Goal: Task Accomplishment & Management: Complete application form

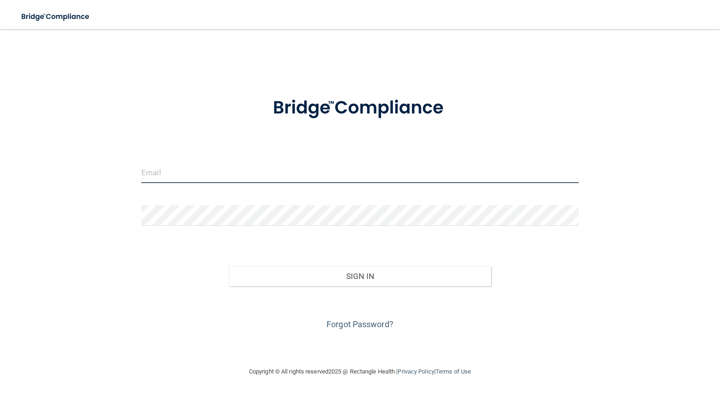
click at [229, 162] on input "email" at bounding box center [360, 172] width 438 height 21
type input "[EMAIL_ADDRESS][DOMAIN_NAME]"
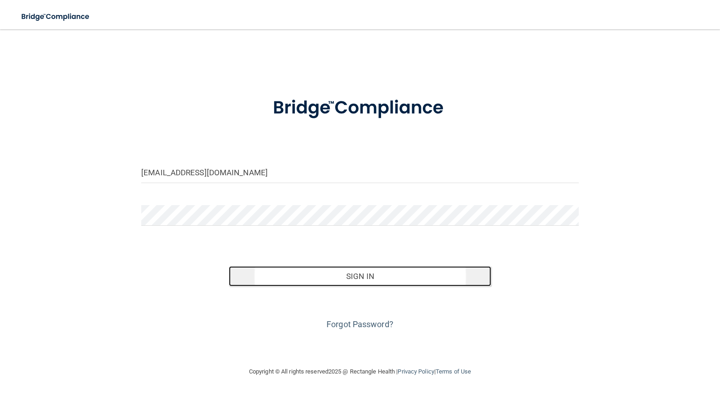
click at [359, 276] on button "Sign In" at bounding box center [360, 276] width 262 height 20
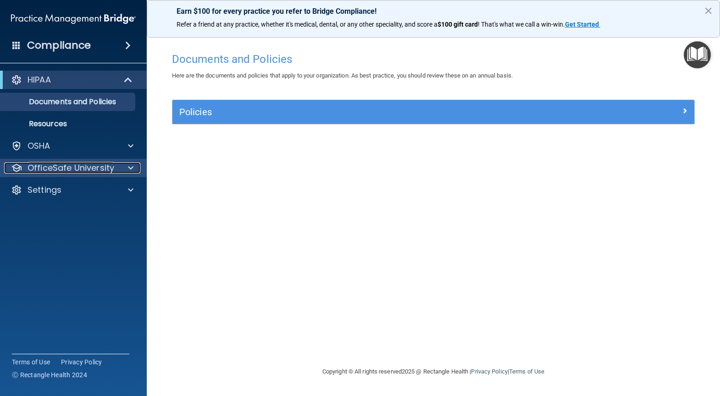
click at [108, 166] on p "OfficeSafe University" at bounding box center [71, 167] width 87 height 11
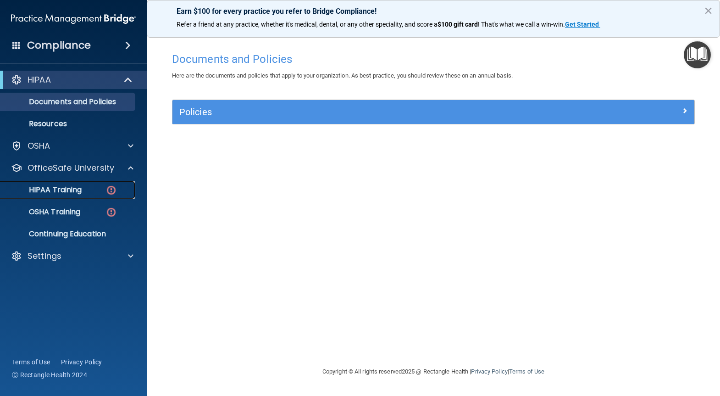
click at [110, 186] on img at bounding box center [110, 189] width 11 height 11
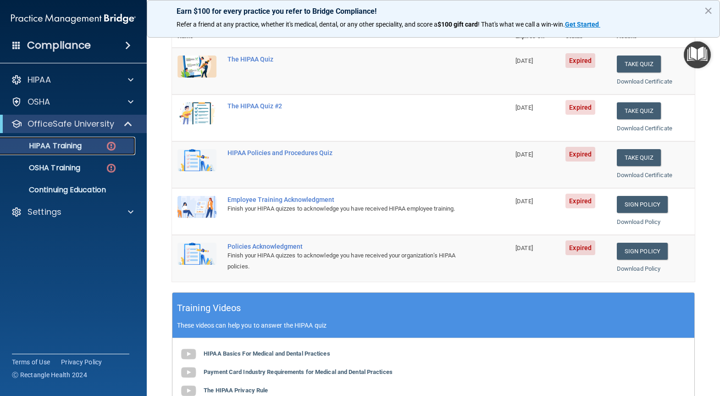
scroll to position [92, 0]
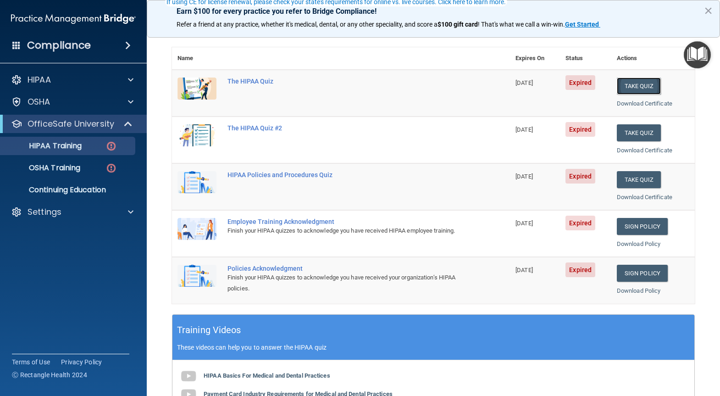
click at [628, 82] on button "Take Quiz" at bounding box center [639, 86] width 44 height 17
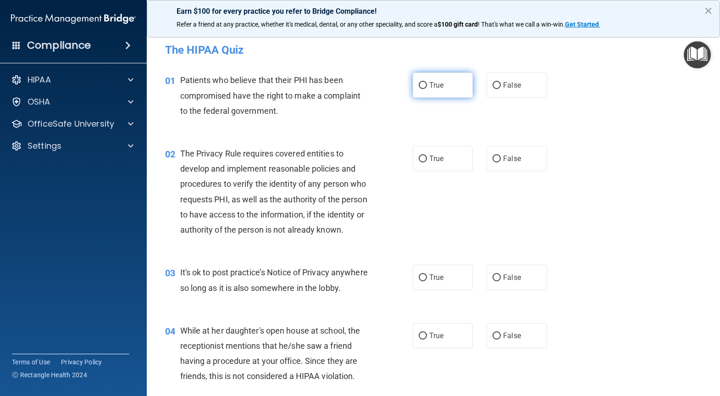
click at [421, 88] on input "True" at bounding box center [423, 85] width 8 height 7
radio input "true"
click at [421, 159] on input "True" at bounding box center [423, 158] width 8 height 7
radio input "true"
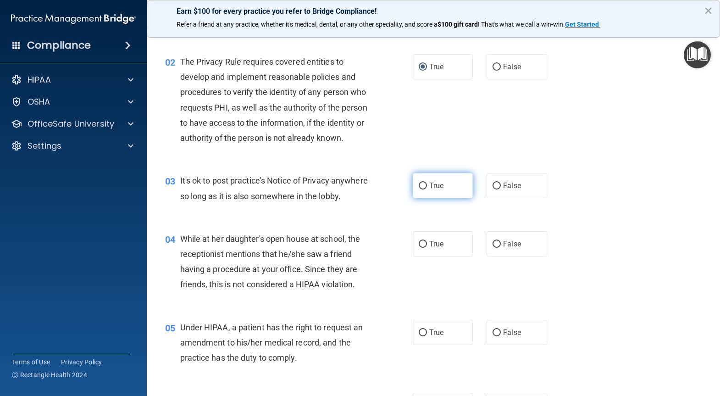
click at [423, 189] on input "True" at bounding box center [423, 186] width 8 height 7
radio input "true"
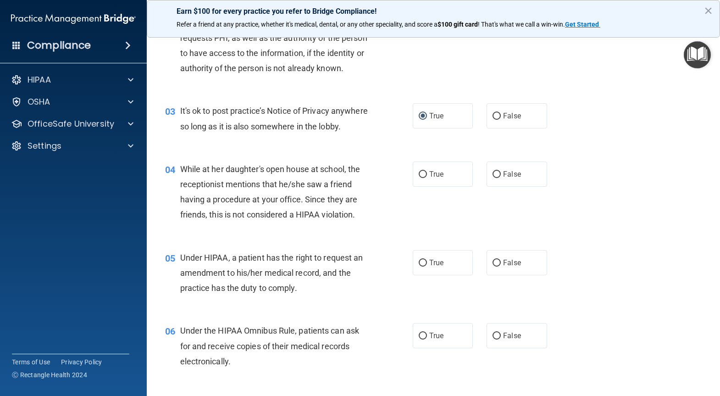
scroll to position [183, 0]
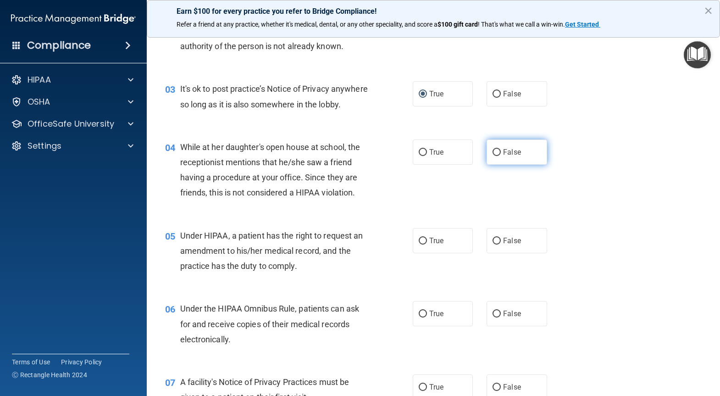
click at [498, 165] on label "False" at bounding box center [517, 151] width 60 height 25
click at [498, 156] on input "False" at bounding box center [497, 152] width 8 height 7
radio input "true"
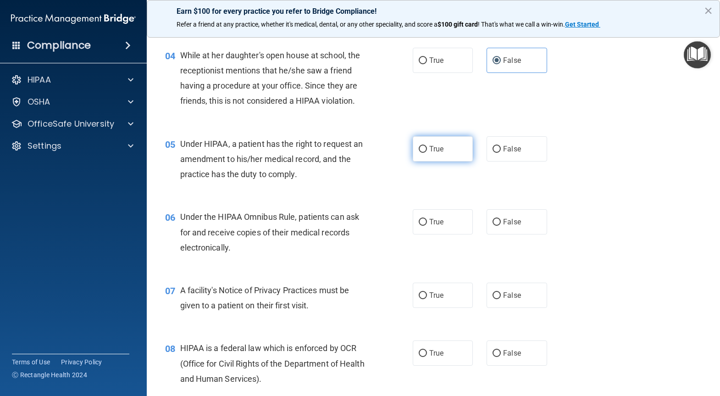
click at [442, 161] on label "True" at bounding box center [443, 148] width 60 height 25
click at [427, 153] on input "True" at bounding box center [423, 149] width 8 height 7
radio input "true"
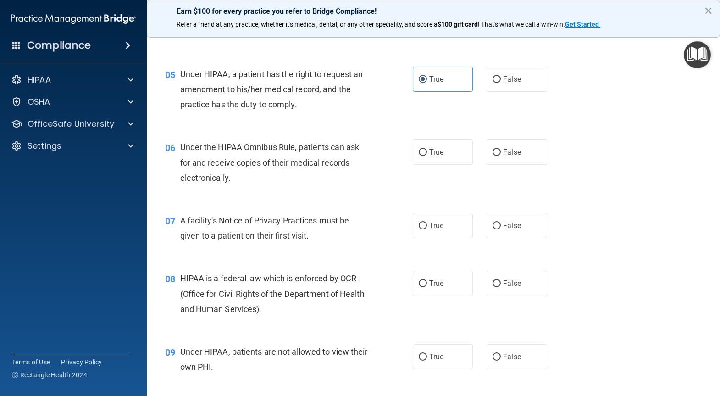
scroll to position [367, 0]
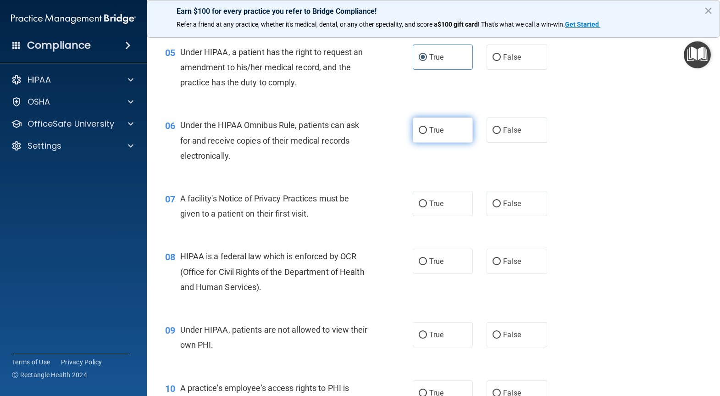
click at [429, 134] on span "True" at bounding box center [436, 130] width 14 height 9
click at [427, 134] on input "True" at bounding box center [423, 130] width 8 height 7
radio input "true"
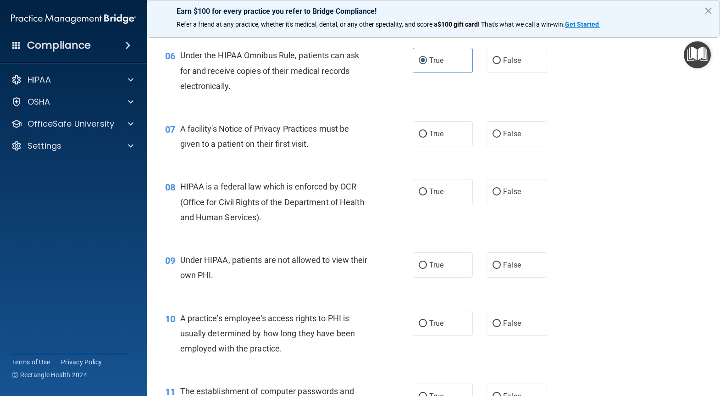
scroll to position [459, 0]
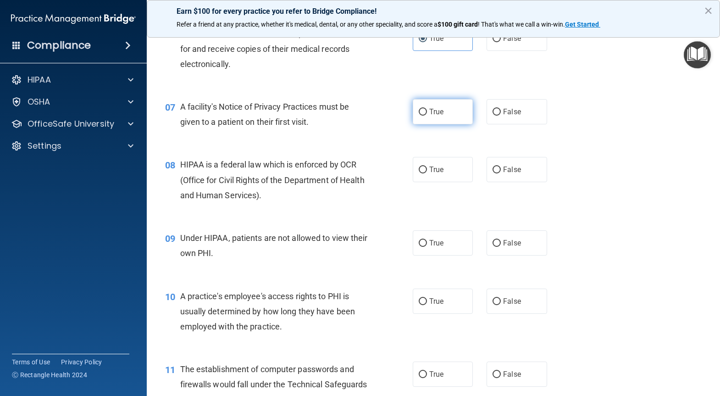
click at [427, 124] on label "True" at bounding box center [443, 111] width 60 height 25
click at [427, 116] on input "True" at bounding box center [423, 112] width 8 height 7
radio input "true"
click at [429, 174] on span "True" at bounding box center [436, 169] width 14 height 9
click at [427, 173] on input "True" at bounding box center [423, 169] width 8 height 7
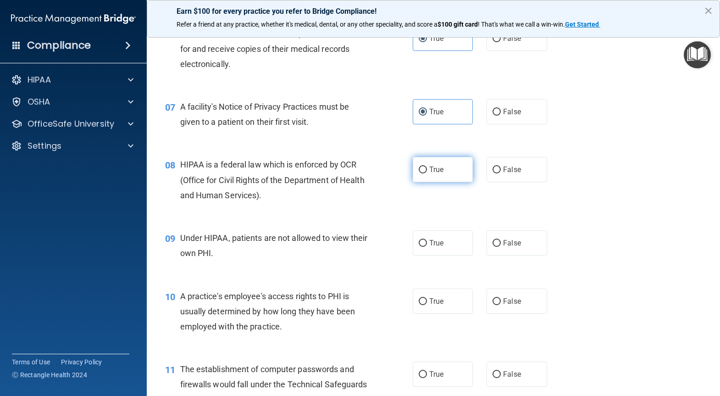
radio input "true"
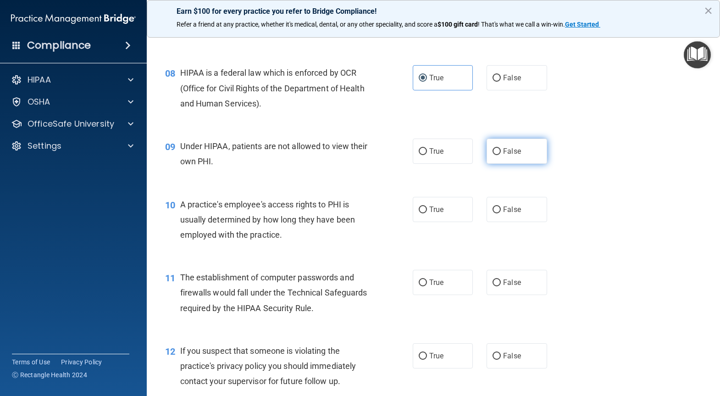
click at [493, 155] on input "False" at bounding box center [497, 151] width 8 height 7
radio input "true"
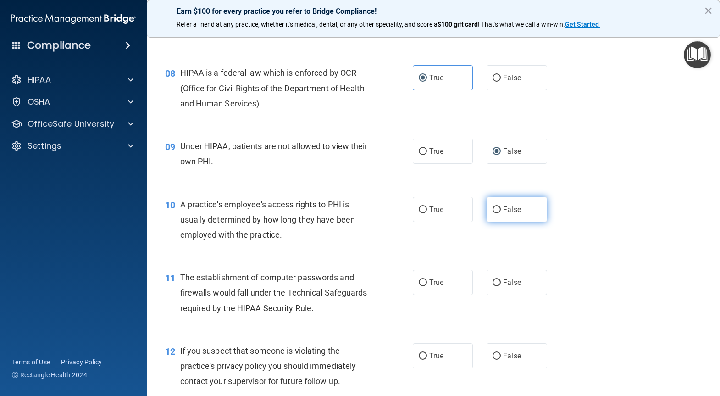
click at [493, 213] on input "False" at bounding box center [497, 209] width 8 height 7
radio input "true"
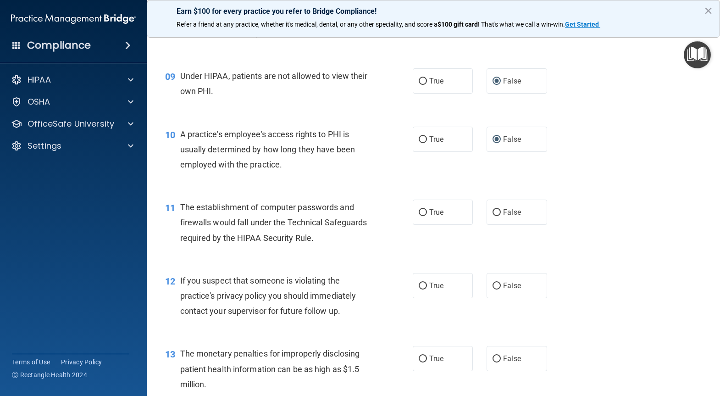
scroll to position [642, 0]
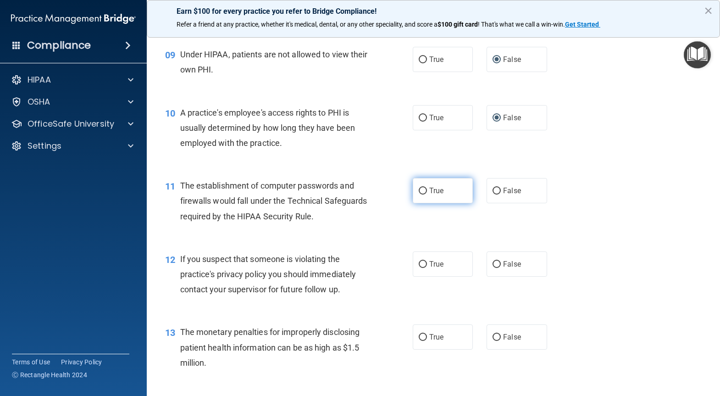
click at [437, 195] on span "True" at bounding box center [436, 190] width 14 height 9
click at [427, 194] on input "True" at bounding box center [423, 191] width 8 height 7
radio input "true"
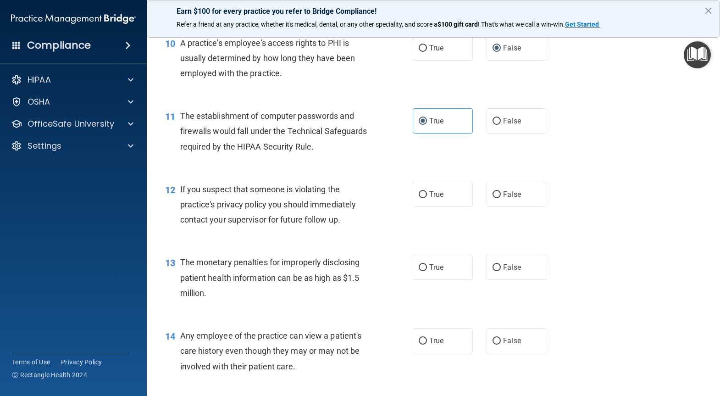
scroll to position [734, 0]
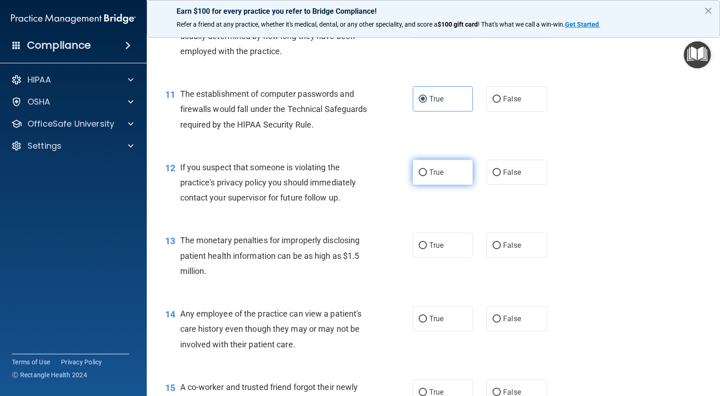
click at [429, 185] on label "True" at bounding box center [443, 172] width 60 height 25
click at [427, 176] on input "True" at bounding box center [423, 172] width 8 height 7
radio input "true"
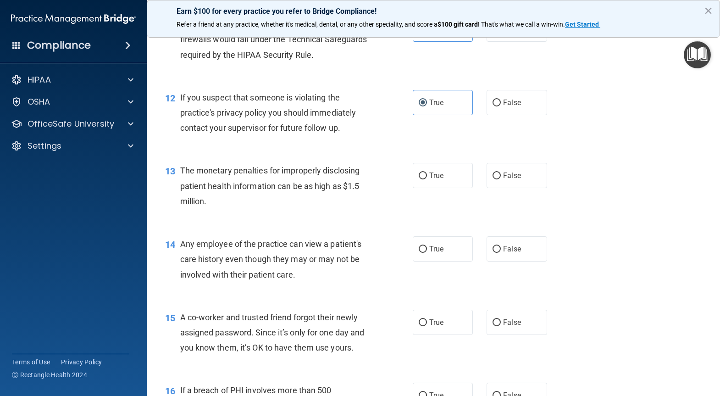
scroll to position [826, 0]
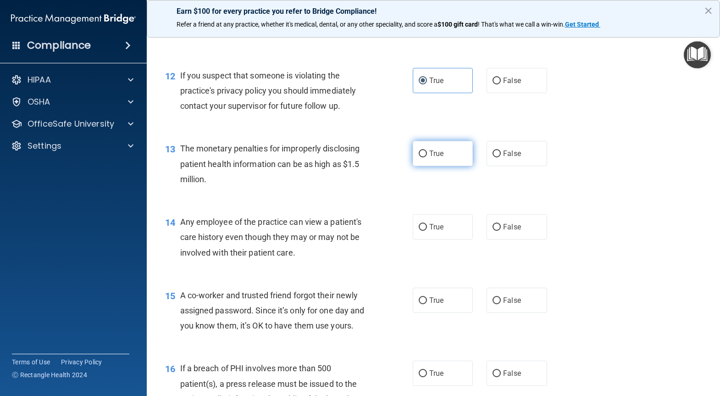
click at [419, 157] on input "True" at bounding box center [423, 153] width 8 height 7
radio input "true"
click at [498, 239] on label "False" at bounding box center [517, 226] width 60 height 25
click at [498, 231] on input "False" at bounding box center [497, 227] width 8 height 7
radio input "true"
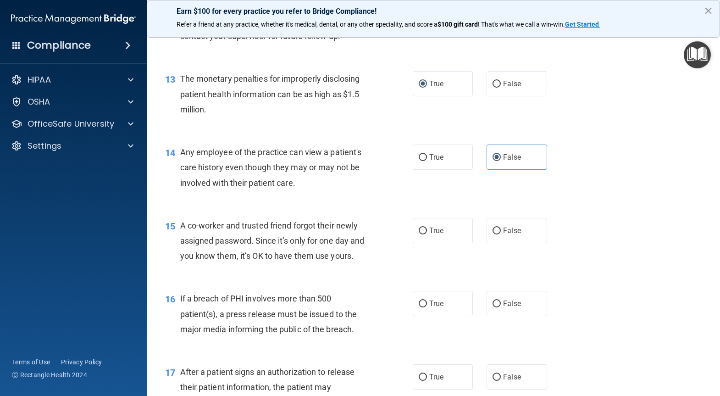
scroll to position [917, 0]
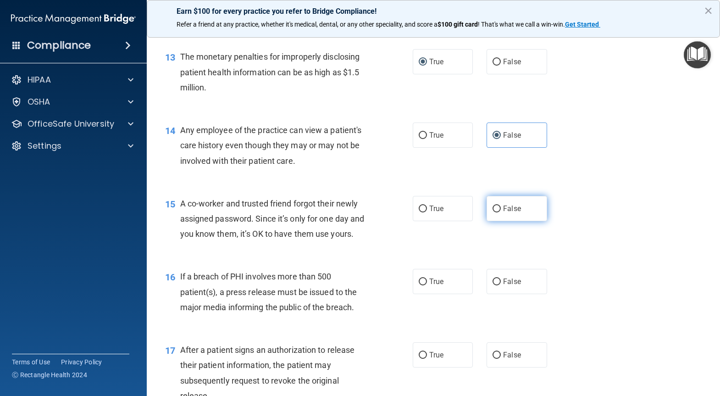
click at [494, 212] on input "False" at bounding box center [497, 208] width 8 height 7
radio input "true"
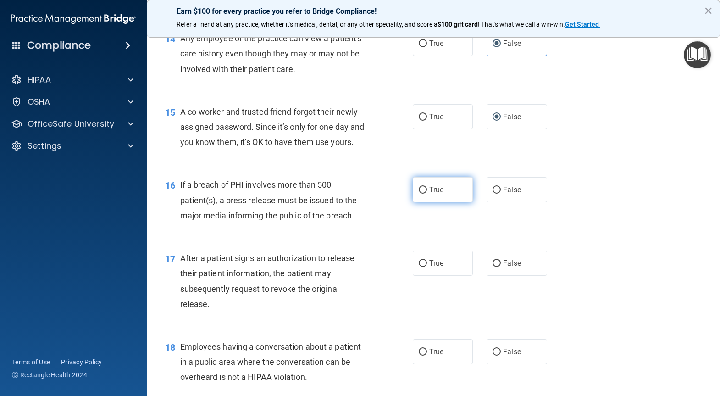
click at [441, 202] on label "True" at bounding box center [443, 189] width 60 height 25
click at [427, 194] on input "True" at bounding box center [423, 190] width 8 height 7
radio input "true"
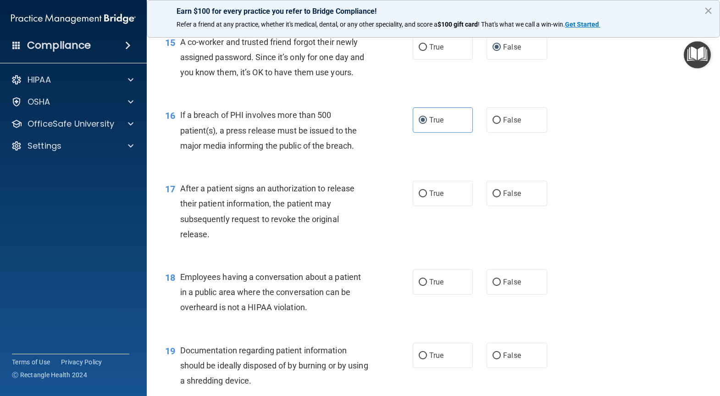
scroll to position [1101, 0]
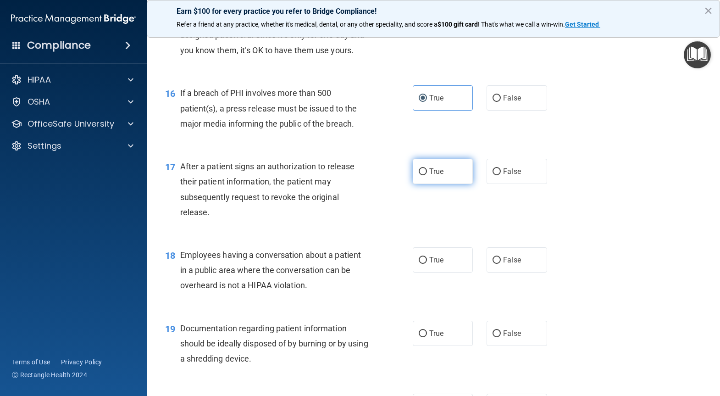
click at [454, 184] on label "True" at bounding box center [443, 171] width 60 height 25
click at [427, 175] on input "True" at bounding box center [423, 171] width 8 height 7
radio input "true"
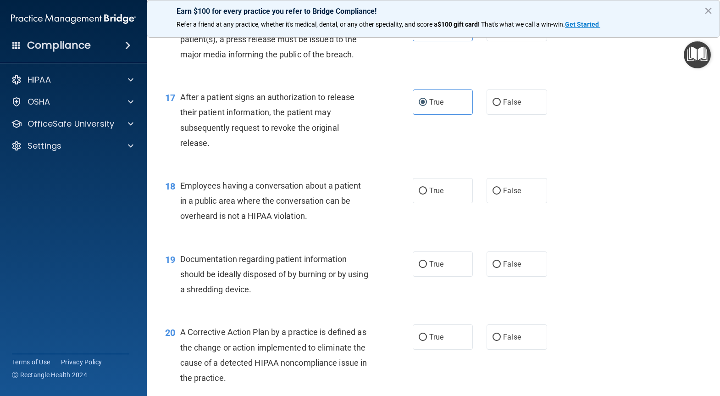
scroll to position [1193, 0]
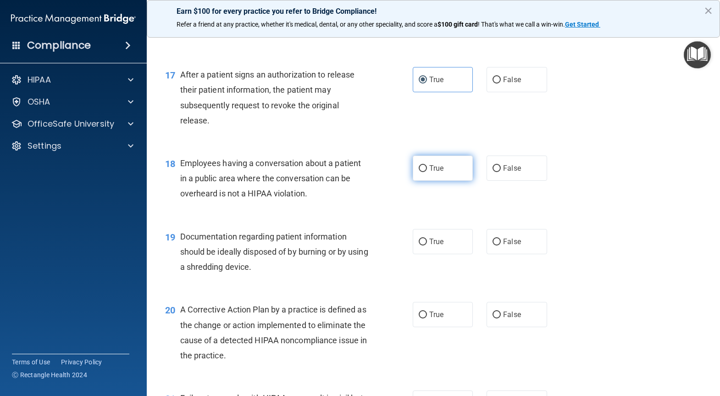
click at [461, 181] on label "True" at bounding box center [443, 167] width 60 height 25
click at [427, 172] on input "True" at bounding box center [423, 168] width 8 height 7
radio input "true"
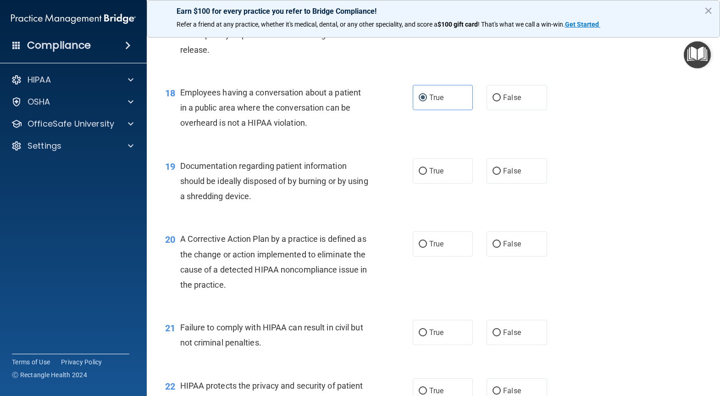
scroll to position [1284, 0]
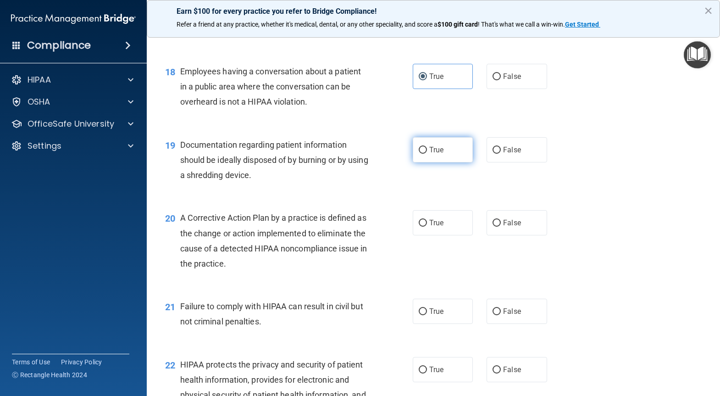
click at [432, 162] on label "True" at bounding box center [443, 149] width 60 height 25
click at [427, 154] on input "True" at bounding box center [423, 150] width 8 height 7
radio input "true"
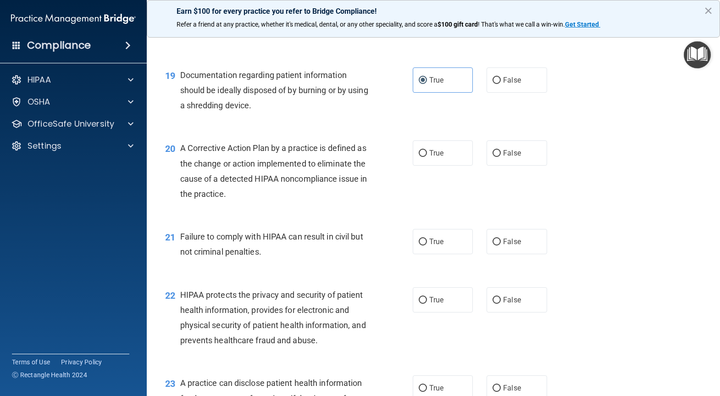
scroll to position [1376, 0]
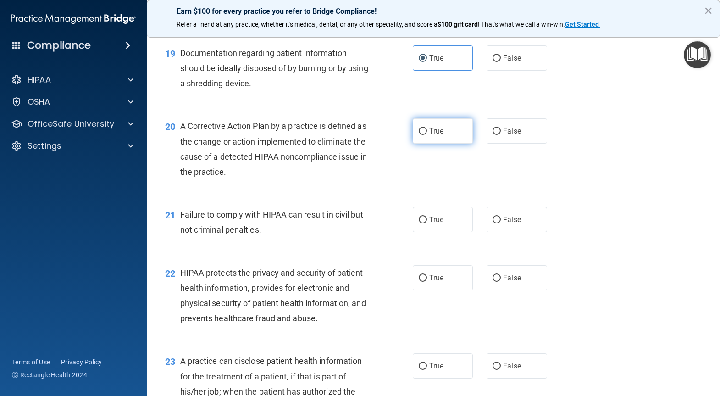
click at [441, 144] on label "True" at bounding box center [443, 130] width 60 height 25
click at [427, 135] on input "True" at bounding box center [423, 131] width 8 height 7
radio input "true"
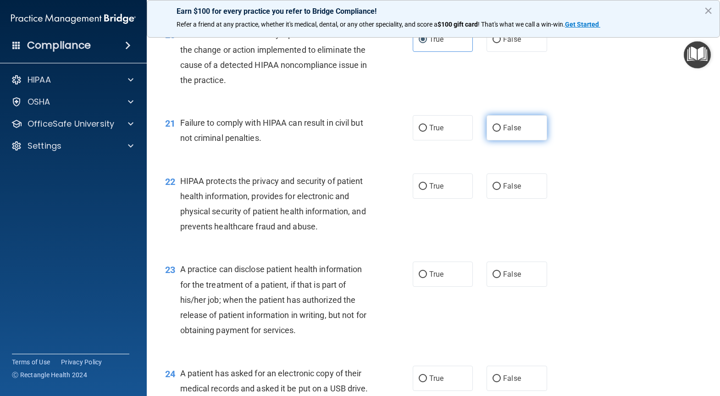
click at [498, 140] on label "False" at bounding box center [517, 127] width 60 height 25
click at [498, 132] on input "False" at bounding box center [497, 128] width 8 height 7
radio input "true"
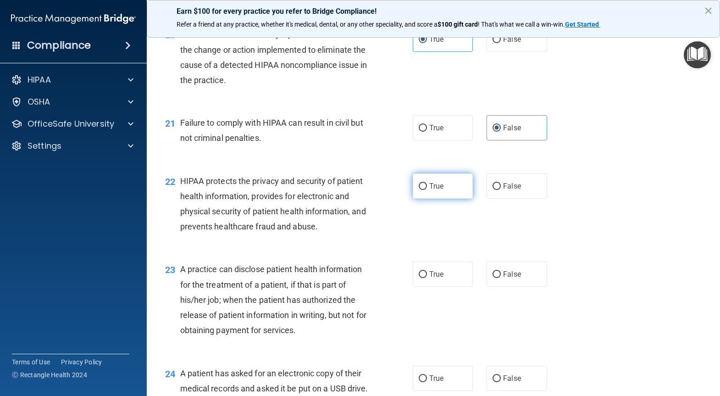
click at [433, 190] on span "True" at bounding box center [436, 186] width 14 height 9
click at [427, 190] on input "True" at bounding box center [423, 186] width 8 height 7
radio input "true"
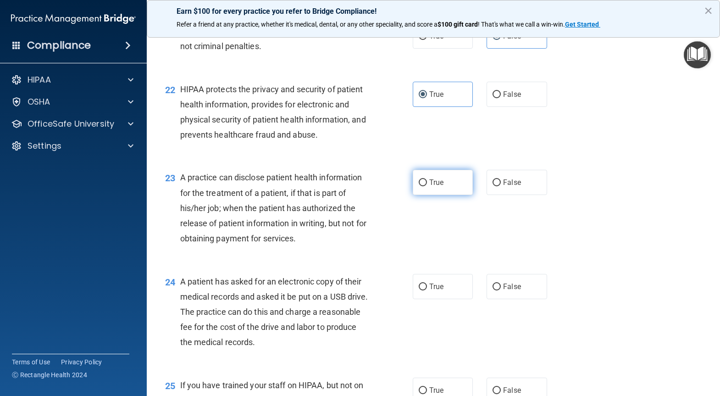
click at [434, 187] on span "True" at bounding box center [436, 182] width 14 height 9
click at [427, 186] on input "True" at bounding box center [423, 182] width 8 height 7
radio input "true"
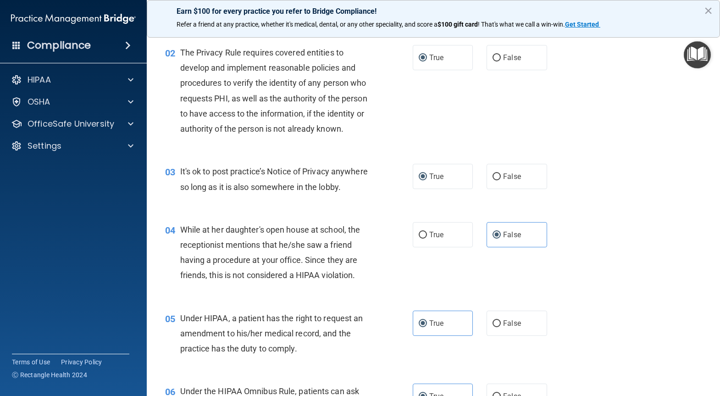
scroll to position [0, 0]
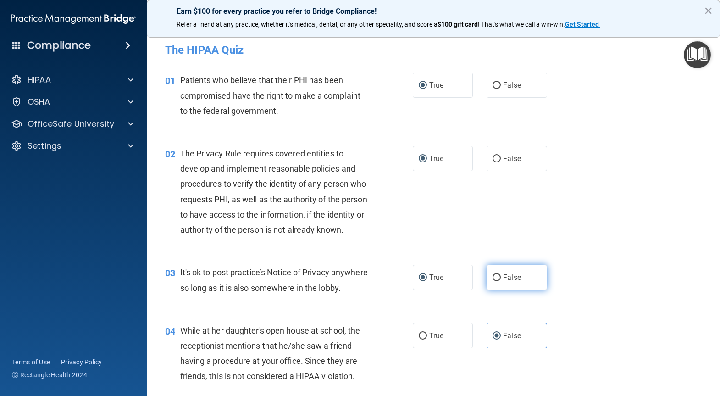
click at [507, 282] on span "False" at bounding box center [512, 277] width 18 height 9
click at [501, 281] on input "False" at bounding box center [497, 277] width 8 height 7
radio input "true"
radio input "false"
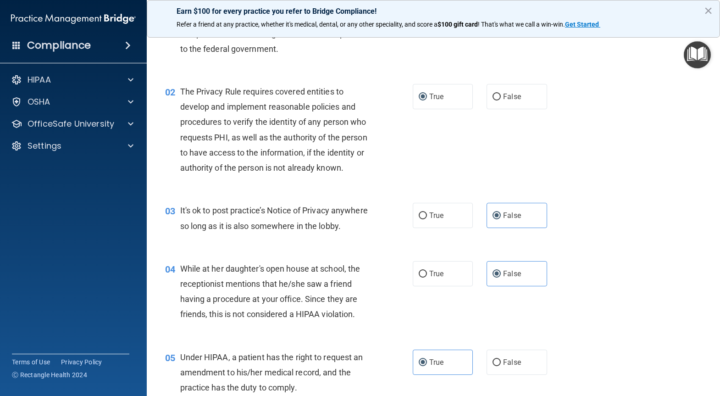
scroll to position [183, 0]
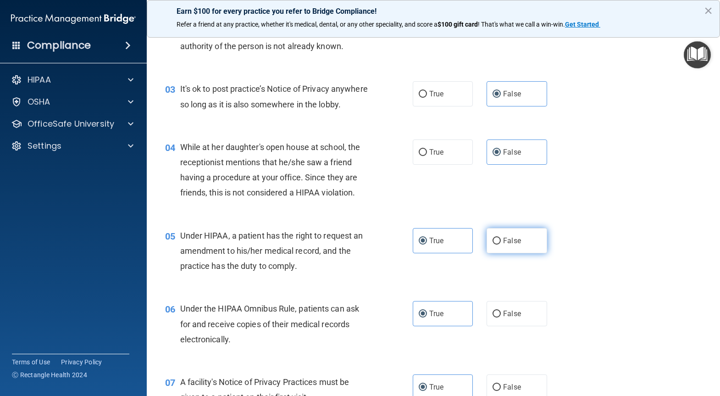
click at [513, 245] on span "False" at bounding box center [512, 240] width 18 height 9
click at [501, 244] on input "False" at bounding box center [497, 241] width 8 height 7
radio input "true"
radio input "false"
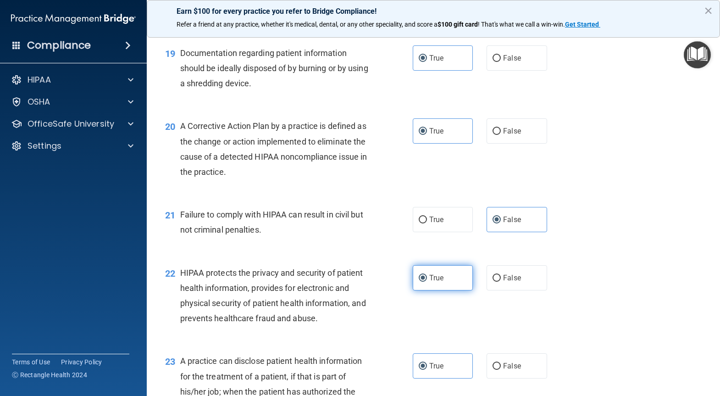
scroll to position [1559, 0]
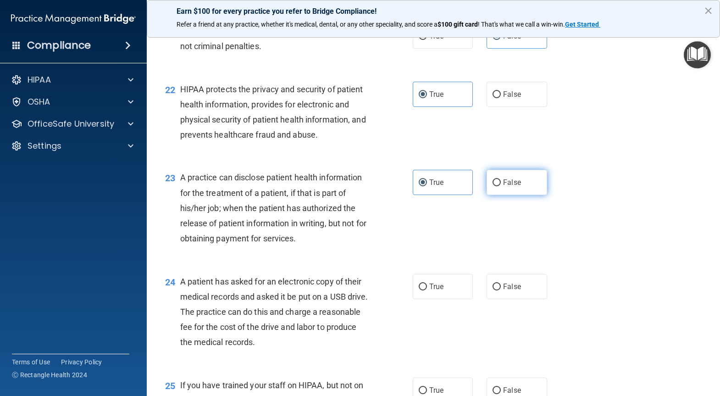
click at [503, 187] on span "False" at bounding box center [512, 182] width 18 height 9
click at [500, 186] on input "False" at bounding box center [497, 182] width 8 height 7
radio input "true"
radio input "false"
click at [446, 299] on label "True" at bounding box center [443, 286] width 60 height 25
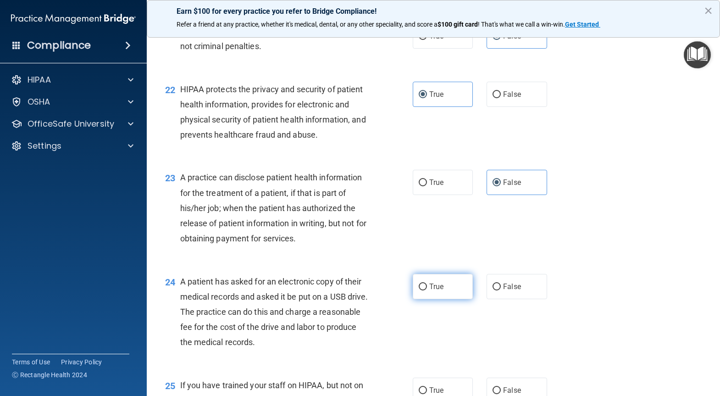
click at [427, 290] on input "True" at bounding box center [423, 286] width 8 height 7
radio input "true"
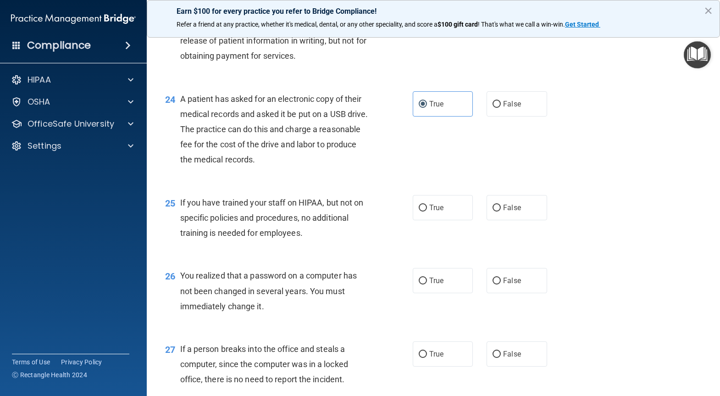
scroll to position [1743, 0]
click at [503, 211] on span "False" at bounding box center [512, 206] width 18 height 9
click at [499, 211] on input "False" at bounding box center [497, 207] width 8 height 7
radio input "true"
click at [497, 292] on label "False" at bounding box center [517, 279] width 60 height 25
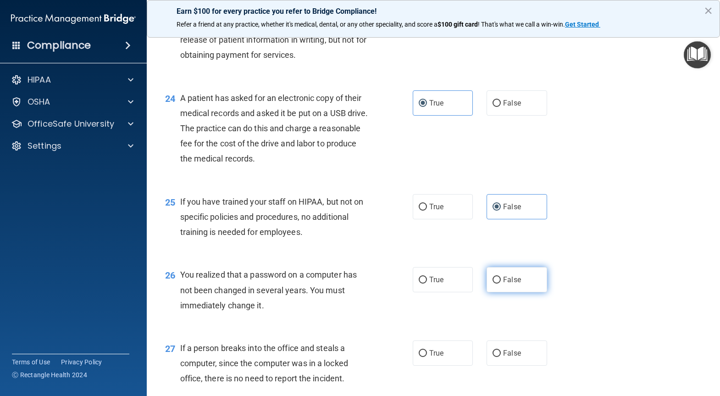
click at [497, 283] on input "False" at bounding box center [497, 280] width 8 height 7
radio input "true"
click at [443, 292] on label "True" at bounding box center [443, 279] width 60 height 25
click at [427, 283] on input "True" at bounding box center [423, 280] width 8 height 7
radio input "true"
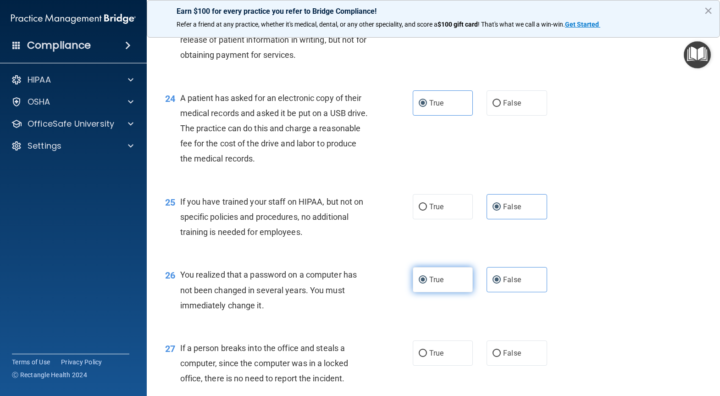
radio input "false"
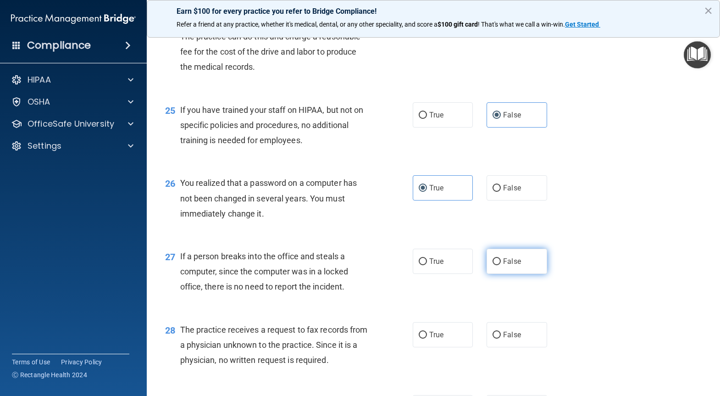
click at [487, 274] on label "False" at bounding box center [517, 261] width 60 height 25
click at [493, 265] on input "False" at bounding box center [497, 261] width 8 height 7
radio input "true"
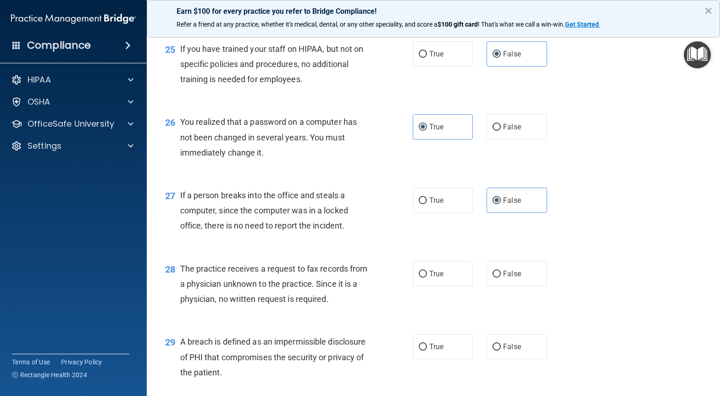
scroll to position [1926, 0]
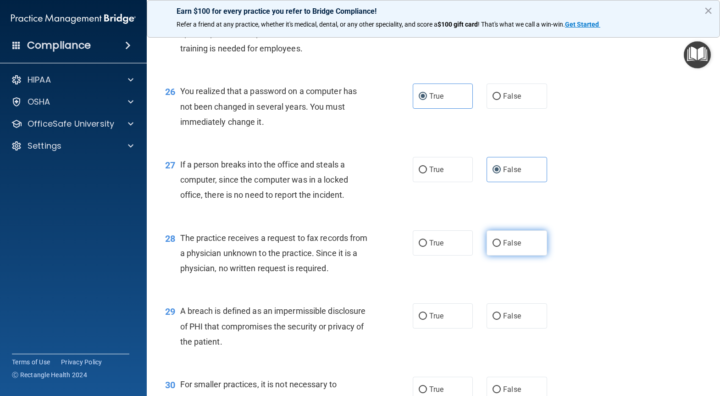
click at [506, 247] on span "False" at bounding box center [512, 243] width 18 height 9
click at [501, 247] on input "False" at bounding box center [497, 243] width 8 height 7
radio input "true"
click at [429, 320] on span "True" at bounding box center [436, 315] width 14 height 9
click at [427, 320] on input "True" at bounding box center [423, 316] width 8 height 7
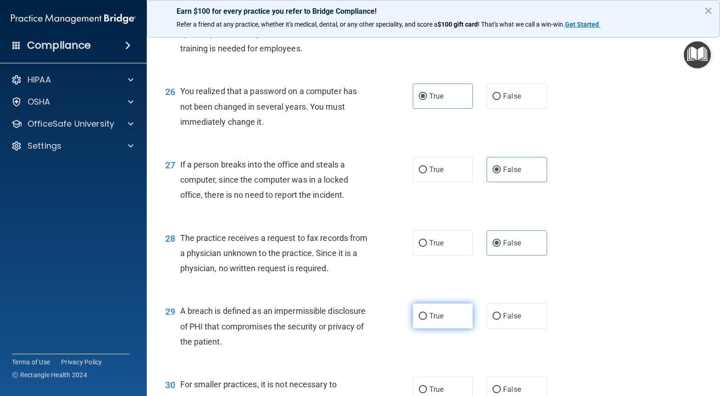
radio input "true"
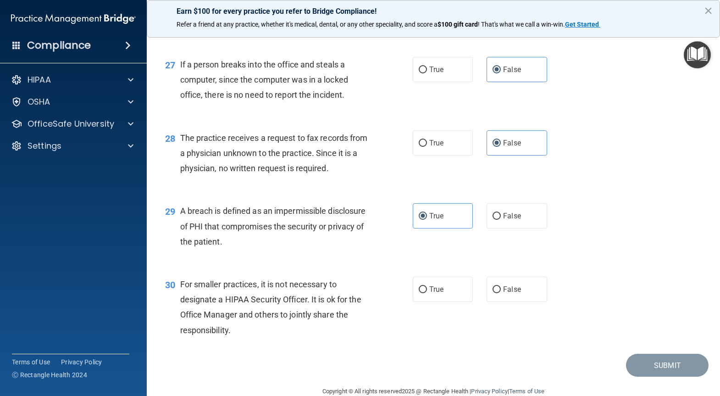
scroll to position [2075, 0]
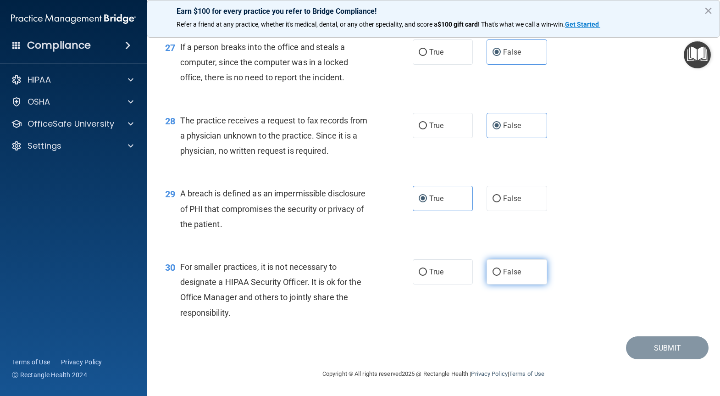
click at [503, 268] on span "False" at bounding box center [512, 271] width 18 height 9
click at [501, 269] on input "False" at bounding box center [497, 272] width 8 height 7
radio input "true"
click at [678, 352] on button "Submit" at bounding box center [667, 347] width 83 height 23
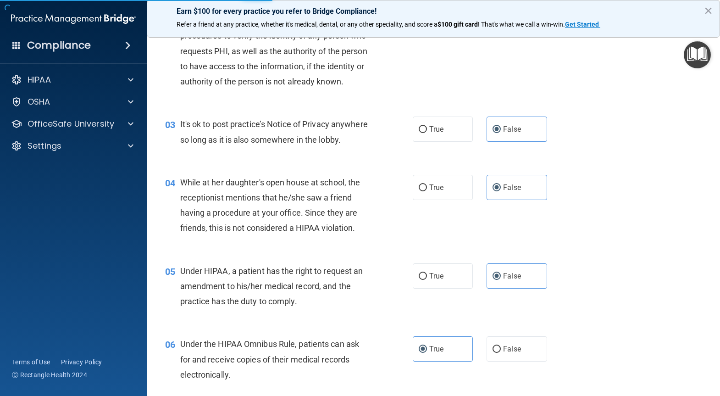
scroll to position [0, 0]
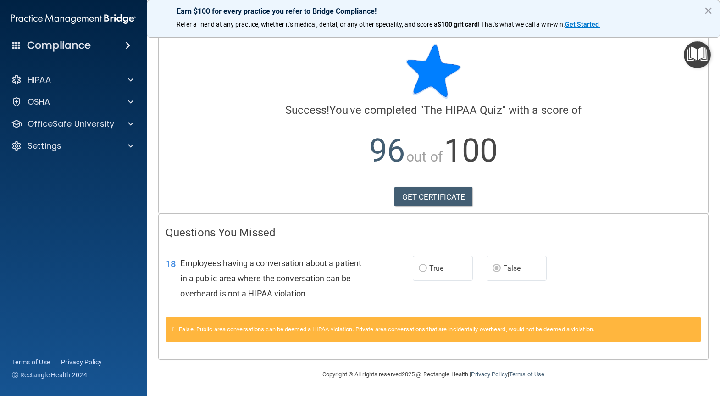
scroll to position [3, 0]
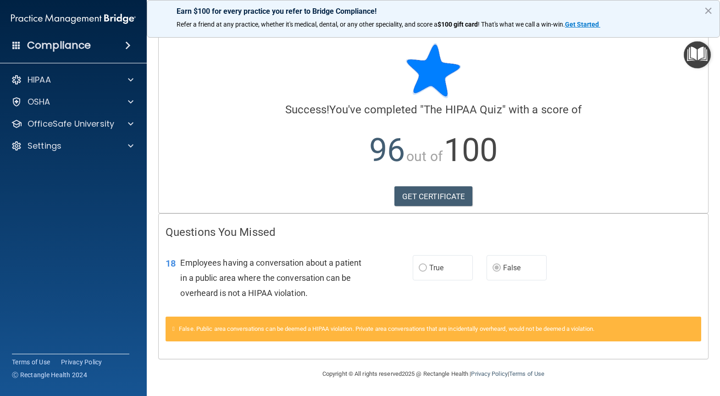
click at [449, 263] on label "True" at bounding box center [443, 267] width 60 height 25
click at [429, 271] on span "True" at bounding box center [436, 267] width 14 height 9
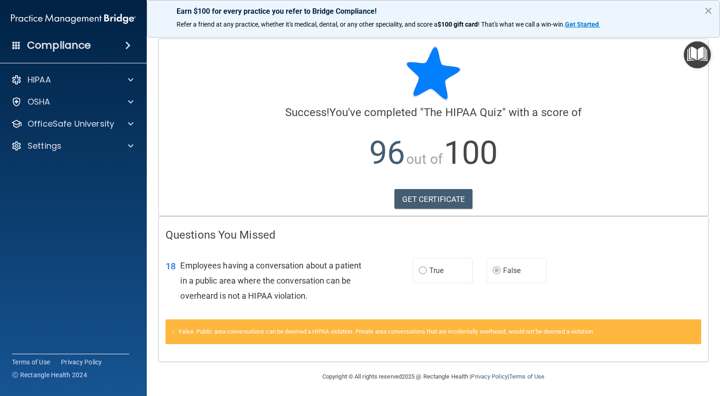
click at [436, 188] on div "Calculating your score.... Success! You've completed " The HIPAA Quiz " with a …" at bounding box center [433, 127] width 549 height 177
click at [441, 205] on link "GET CERTIFICATE" at bounding box center [433, 199] width 78 height 20
click at [130, 127] on span at bounding box center [131, 123] width 6 height 11
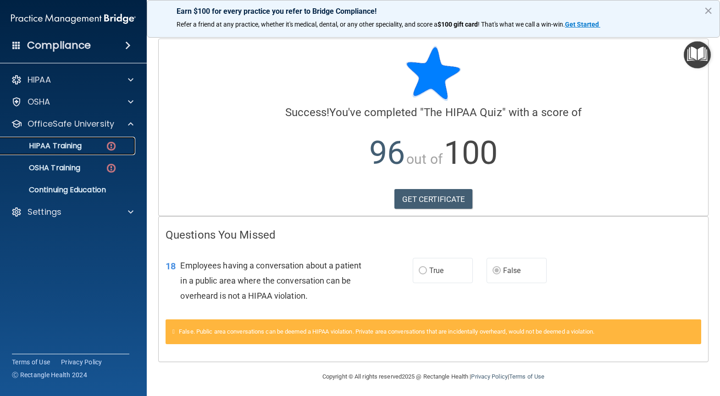
click at [77, 146] on p "HIPAA Training" at bounding box center [44, 145] width 76 height 9
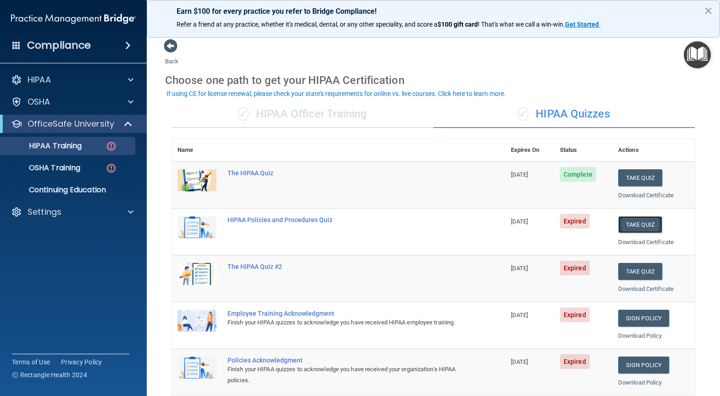
click at [645, 227] on button "Take Quiz" at bounding box center [640, 224] width 44 height 17
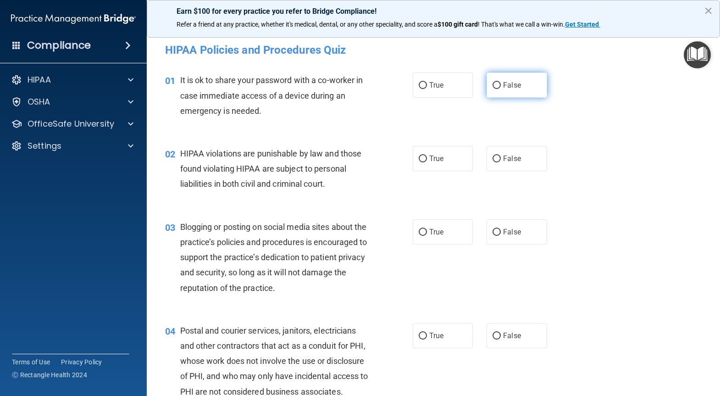
click at [495, 85] on input "False" at bounding box center [497, 85] width 8 height 7
radio input "true"
click at [440, 158] on span "True" at bounding box center [436, 158] width 14 height 9
click at [427, 158] on input "True" at bounding box center [423, 158] width 8 height 7
radio input "true"
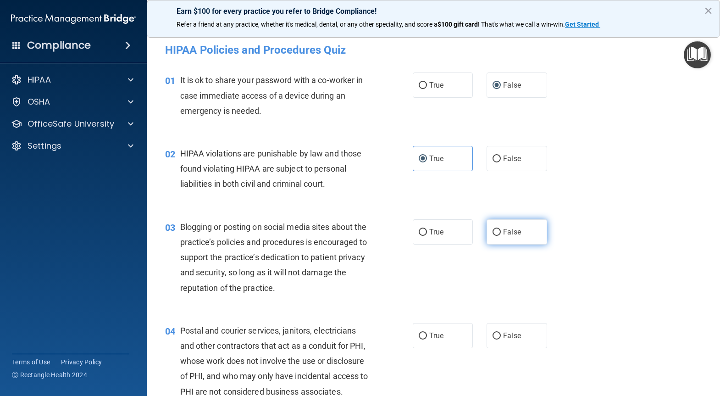
click at [493, 231] on input "False" at bounding box center [497, 232] width 8 height 7
radio input "true"
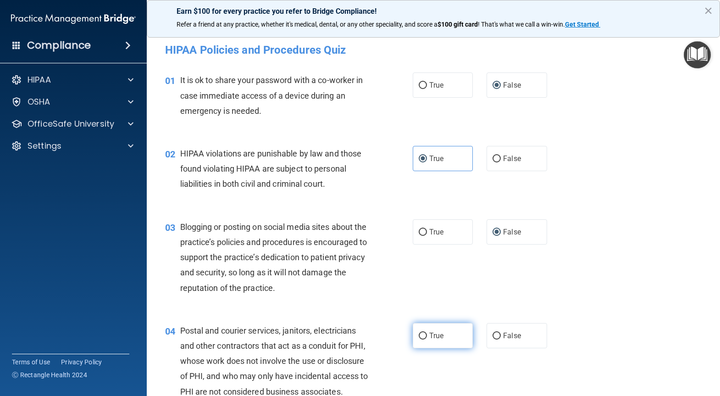
click at [421, 336] on input "True" at bounding box center [423, 336] width 8 height 7
radio input "true"
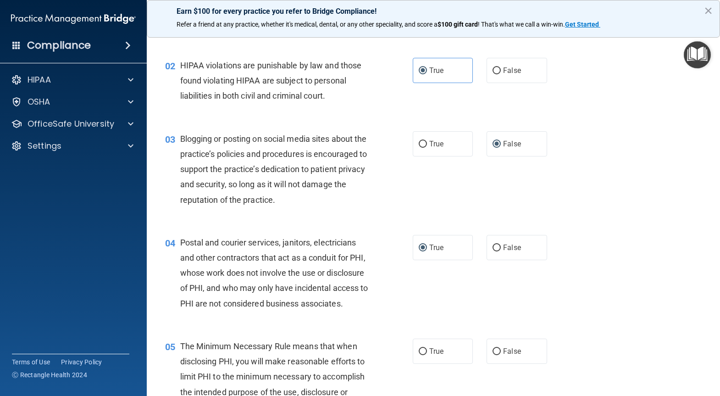
scroll to position [183, 0]
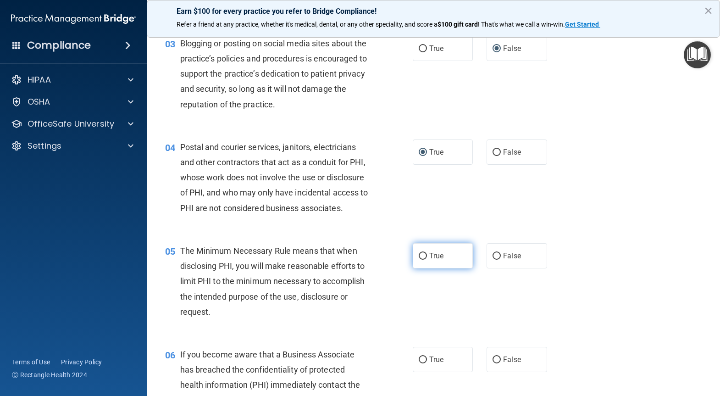
click at [413, 268] on label "True" at bounding box center [443, 255] width 60 height 25
click at [419, 260] on input "True" at bounding box center [423, 256] width 8 height 7
radio input "true"
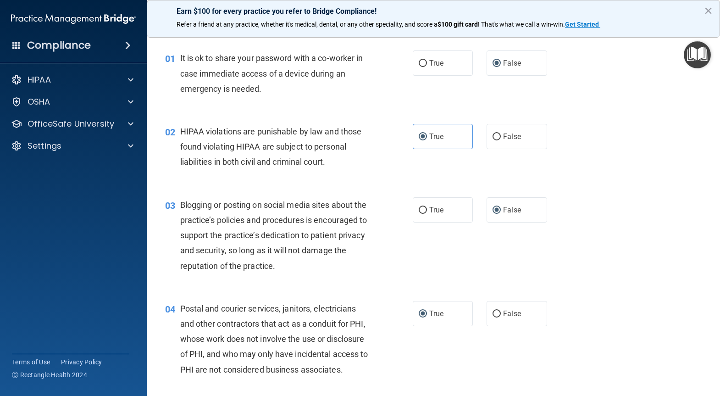
scroll to position [0, 0]
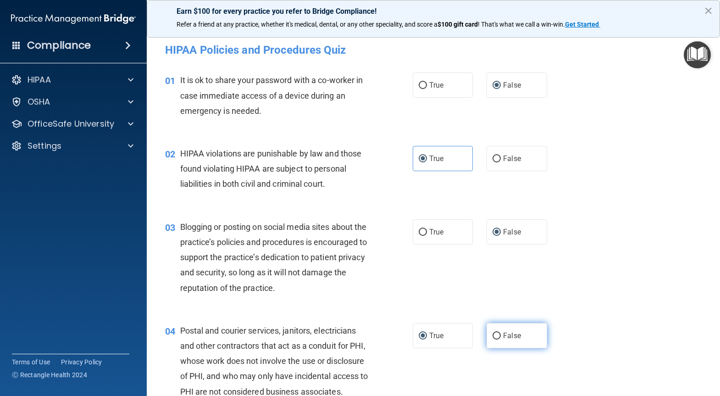
click at [494, 333] on input "False" at bounding box center [497, 336] width 8 height 7
radio input "true"
radio input "false"
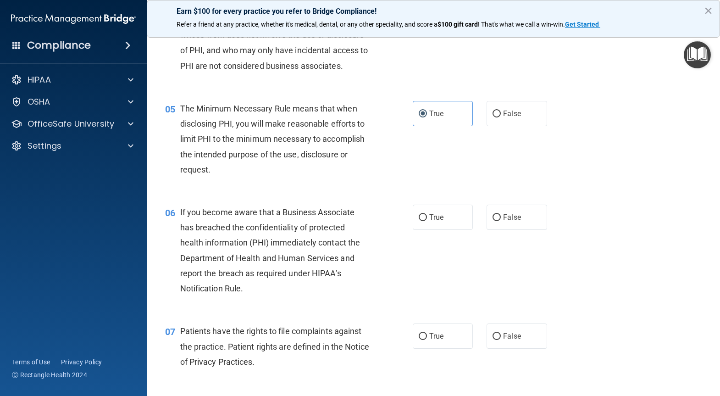
scroll to position [275, 0]
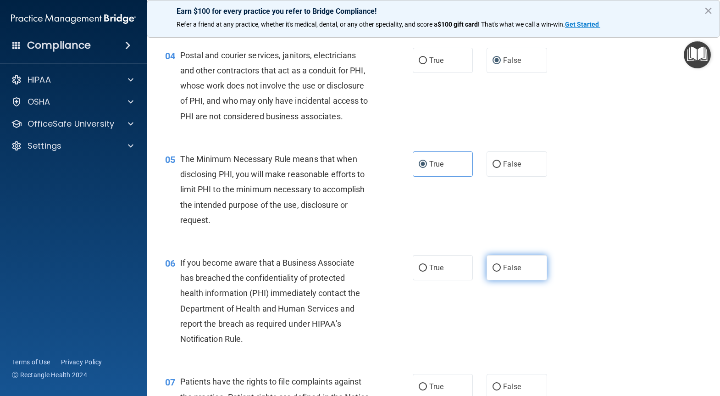
click at [498, 280] on label "False" at bounding box center [517, 267] width 60 height 25
click at [498, 272] on input "False" at bounding box center [497, 268] width 8 height 7
radio input "true"
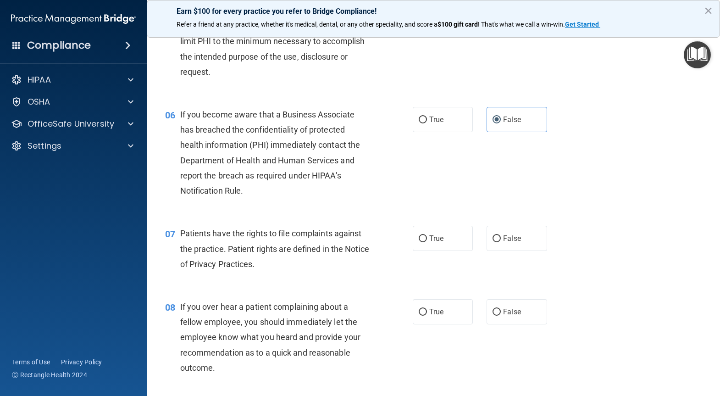
scroll to position [459, 0]
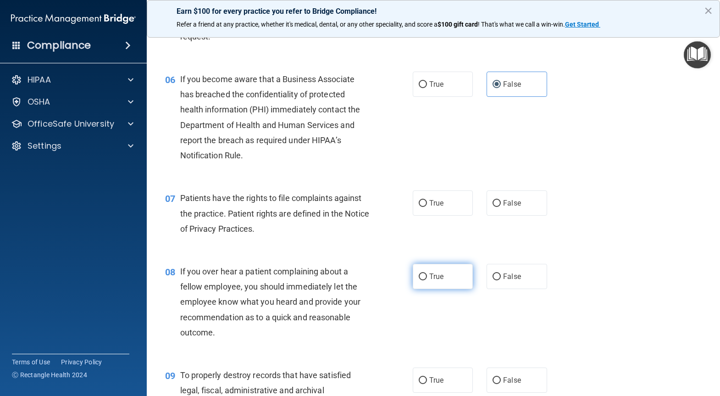
click at [422, 280] on input "True" at bounding box center [423, 276] width 8 height 7
radio input "true"
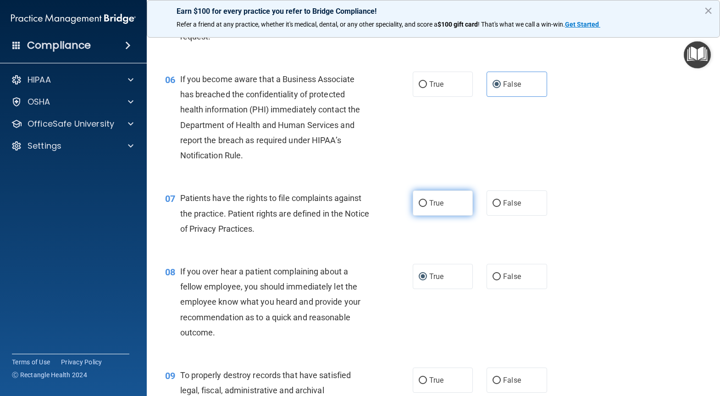
click at [423, 207] on input "True" at bounding box center [423, 203] width 8 height 7
radio input "true"
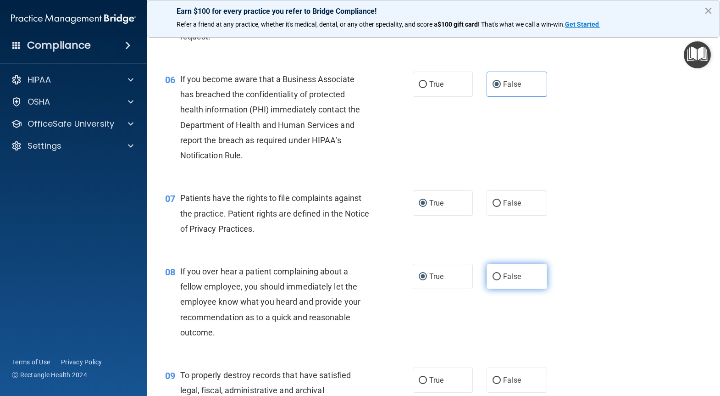
click at [503, 281] on span "False" at bounding box center [512, 276] width 18 height 9
click at [501, 280] on input "False" at bounding box center [497, 276] width 8 height 7
radio input "true"
radio input "false"
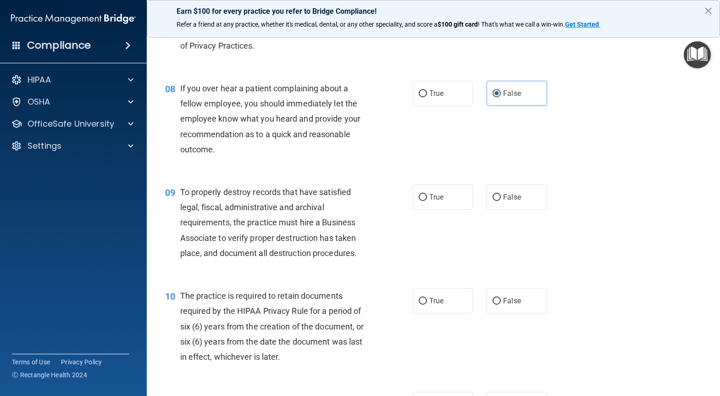
scroll to position [642, 0]
click at [503, 201] on span "False" at bounding box center [512, 196] width 18 height 9
click at [501, 200] on input "False" at bounding box center [497, 197] width 8 height 7
radio input "true"
click at [432, 305] on span "True" at bounding box center [436, 300] width 14 height 9
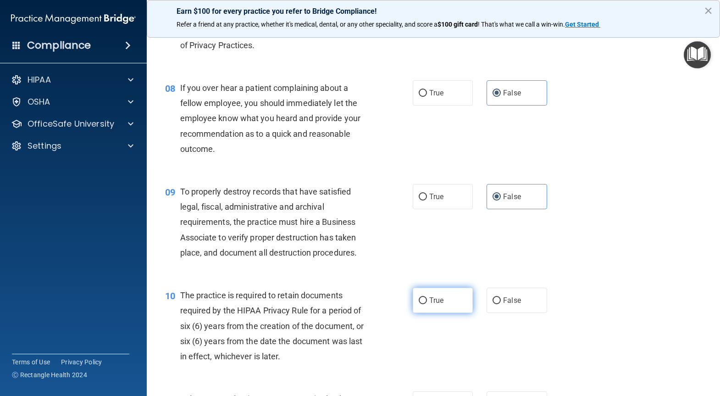
click at [427, 304] on input "True" at bounding box center [423, 300] width 8 height 7
radio input "true"
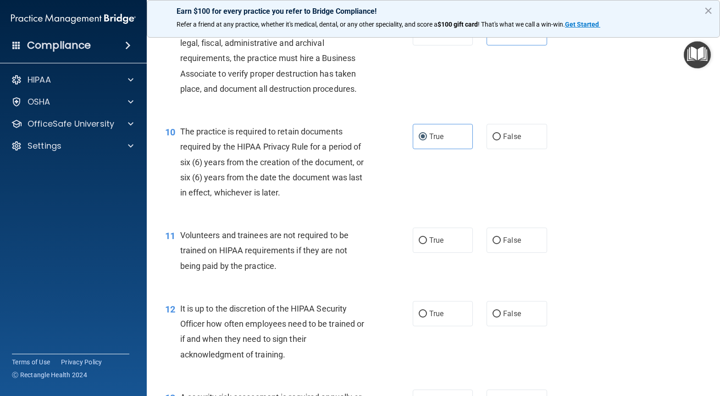
scroll to position [826, 0]
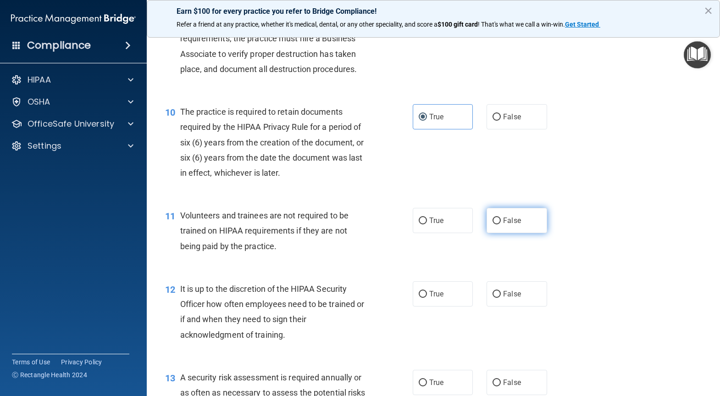
click at [510, 225] on span "False" at bounding box center [512, 220] width 18 height 9
click at [501, 224] on input "False" at bounding box center [497, 220] width 8 height 7
radio input "true"
click at [493, 298] on input "False" at bounding box center [497, 294] width 8 height 7
radio input "true"
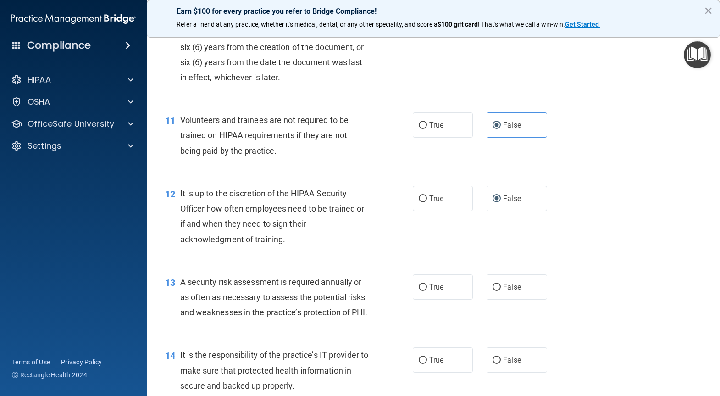
scroll to position [1009, 0]
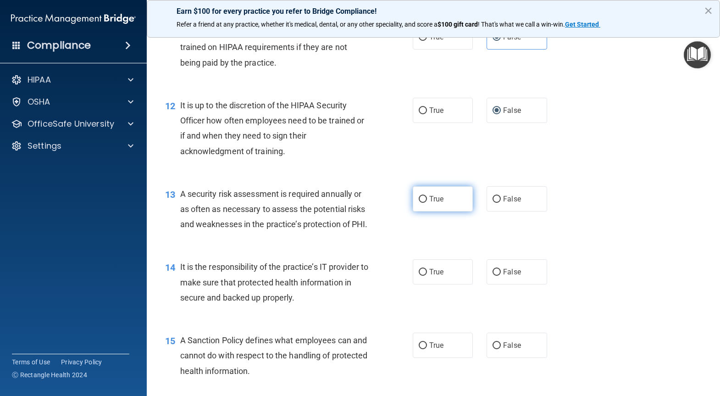
click at [425, 211] on label "True" at bounding box center [443, 198] width 60 height 25
click at [425, 203] on input "True" at bounding box center [423, 199] width 8 height 7
radio input "true"
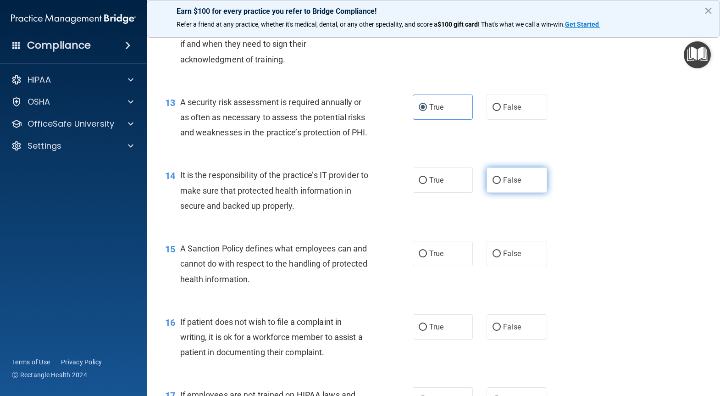
click at [498, 193] on label "False" at bounding box center [517, 179] width 60 height 25
click at [498, 184] on input "False" at bounding box center [497, 180] width 8 height 7
radio input "true"
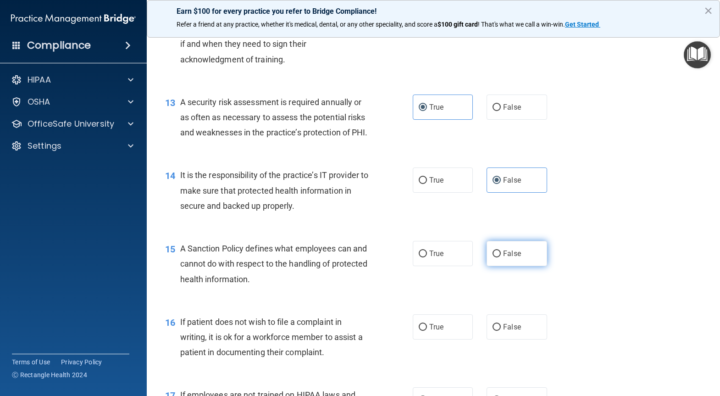
click at [503, 258] on span "False" at bounding box center [512, 253] width 18 height 9
click at [501, 257] on input "False" at bounding box center [497, 253] width 8 height 7
radio input "true"
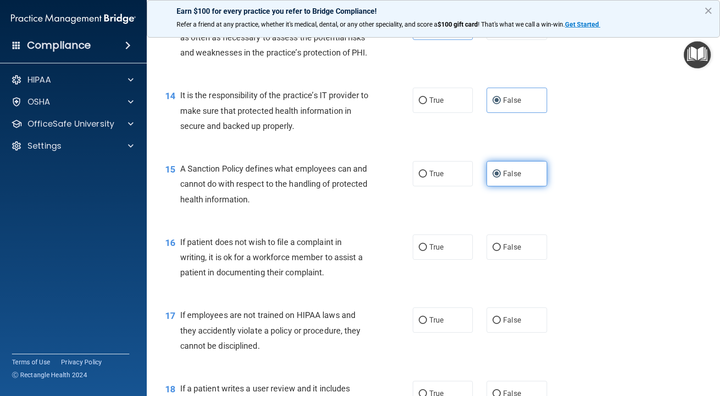
scroll to position [1284, 0]
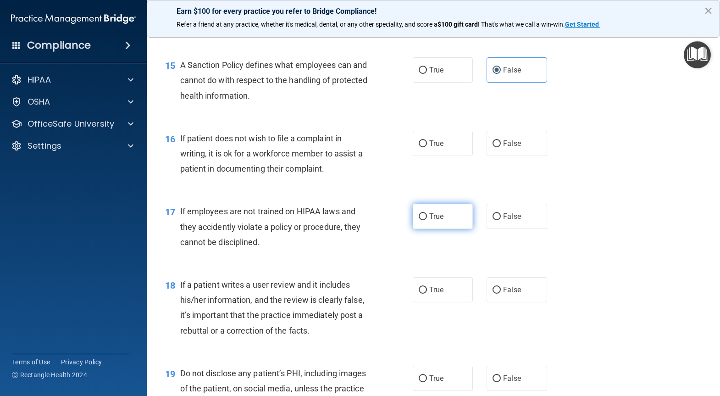
click at [429, 221] on span "True" at bounding box center [436, 216] width 14 height 9
click at [426, 220] on input "True" at bounding box center [423, 216] width 8 height 7
radio input "true"
drag, startPoint x: 421, startPoint y: 183, endPoint x: 423, endPoint y: 175, distance: 8.7
click at [422, 156] on label "True" at bounding box center [443, 143] width 60 height 25
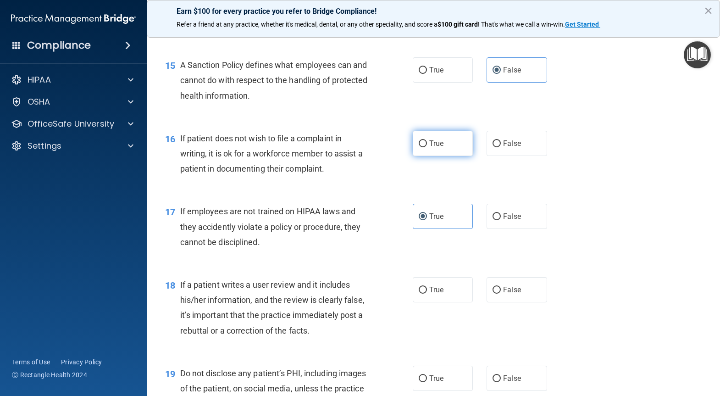
click at [422, 147] on input "True" at bounding box center [423, 143] width 8 height 7
radio input "true"
click at [501, 229] on label "False" at bounding box center [517, 216] width 60 height 25
click at [501, 220] on input "False" at bounding box center [497, 216] width 8 height 7
radio input "true"
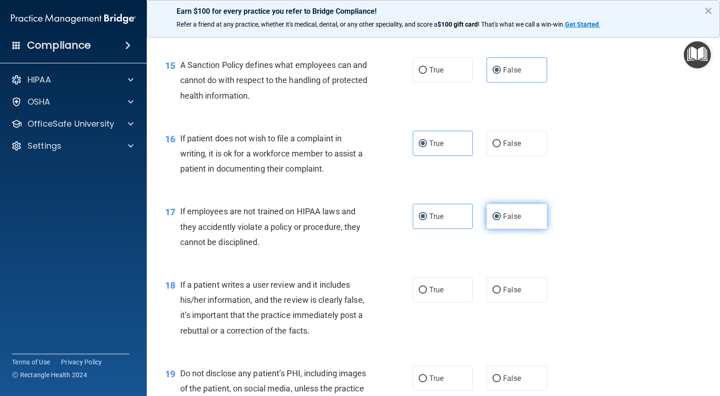
radio input "false"
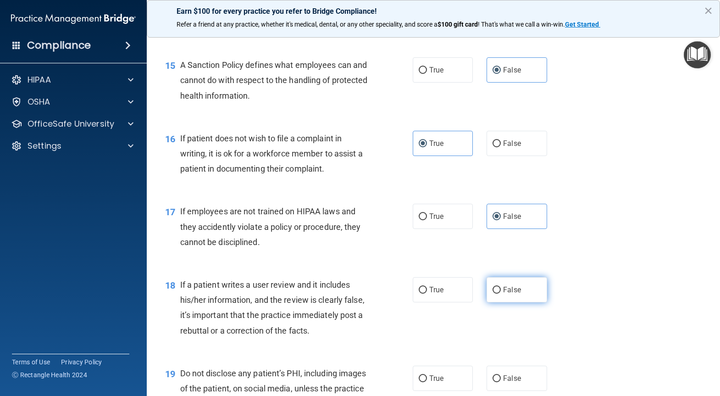
click at [493, 294] on input "False" at bounding box center [497, 290] width 8 height 7
radio input "true"
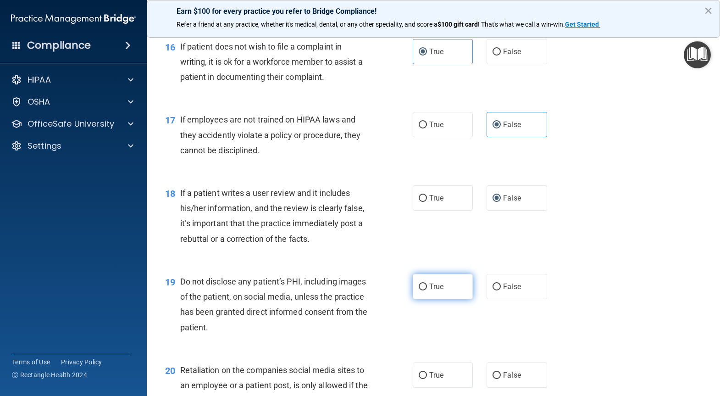
click at [429, 291] on span "True" at bounding box center [436, 286] width 14 height 9
click at [427, 290] on input "True" at bounding box center [423, 286] width 8 height 7
radio input "true"
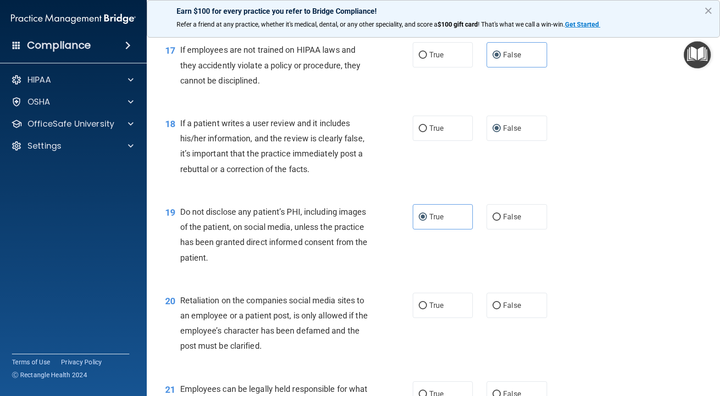
scroll to position [1468, 0]
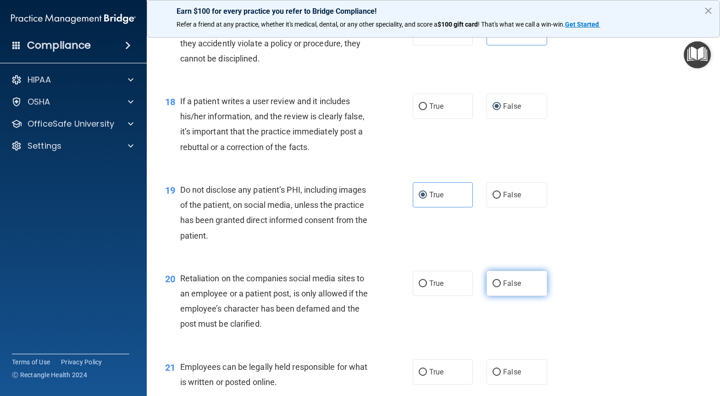
click at [493, 287] on input "False" at bounding box center [497, 283] width 8 height 7
radio input "true"
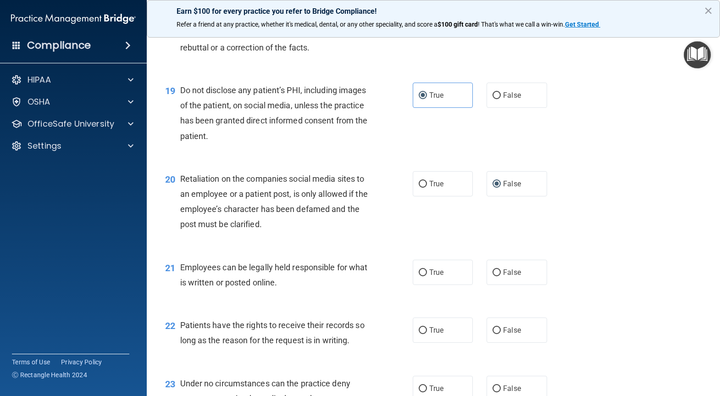
scroll to position [1651, 0]
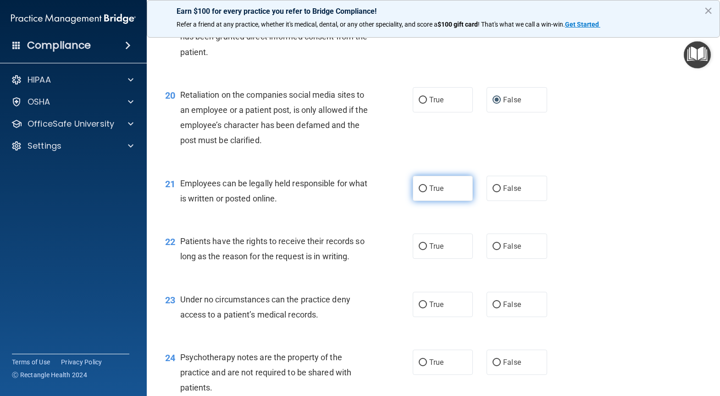
click at [424, 201] on label "True" at bounding box center [443, 188] width 60 height 25
click at [424, 192] on input "True" at bounding box center [423, 188] width 8 height 7
radio input "true"
click at [505, 250] on span "False" at bounding box center [512, 246] width 18 height 9
click at [501, 250] on input "False" at bounding box center [497, 246] width 8 height 7
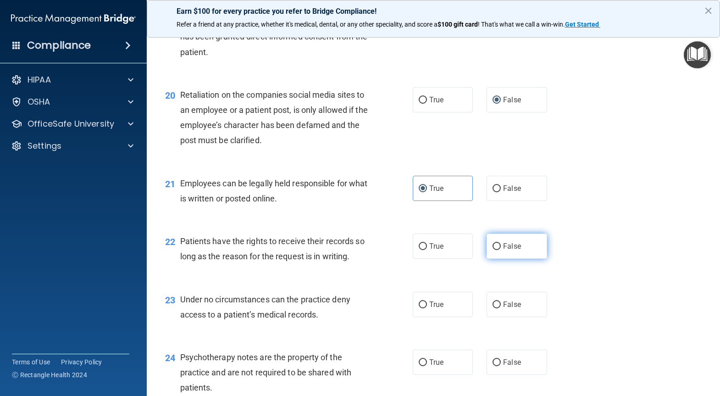
radio input "true"
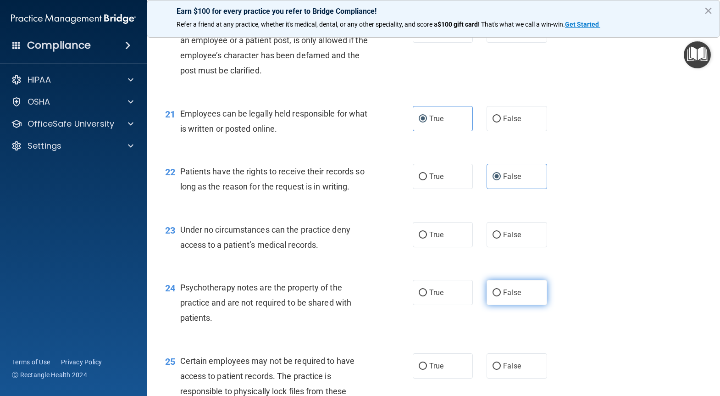
scroll to position [1743, 0]
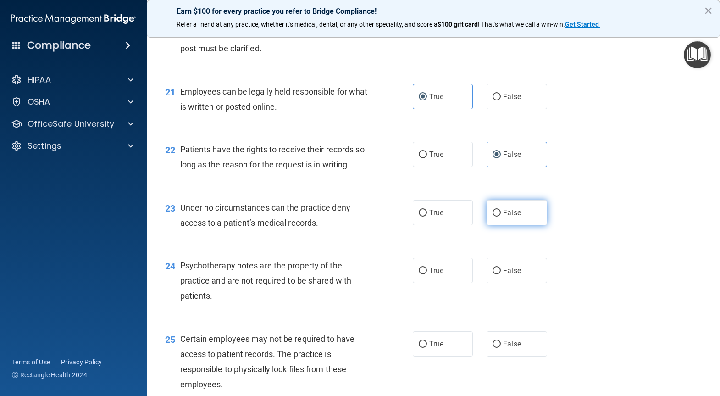
click at [504, 217] on span "False" at bounding box center [512, 212] width 18 height 9
click at [501, 216] on input "False" at bounding box center [497, 213] width 8 height 7
radio input "true"
click at [437, 275] on span "True" at bounding box center [436, 270] width 14 height 9
click at [427, 274] on input "True" at bounding box center [423, 270] width 8 height 7
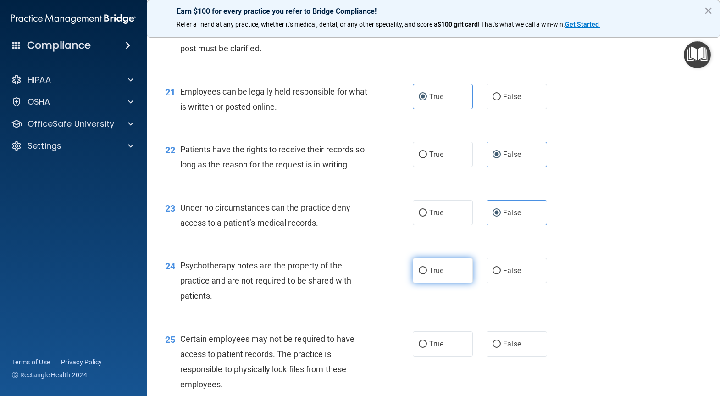
radio input "true"
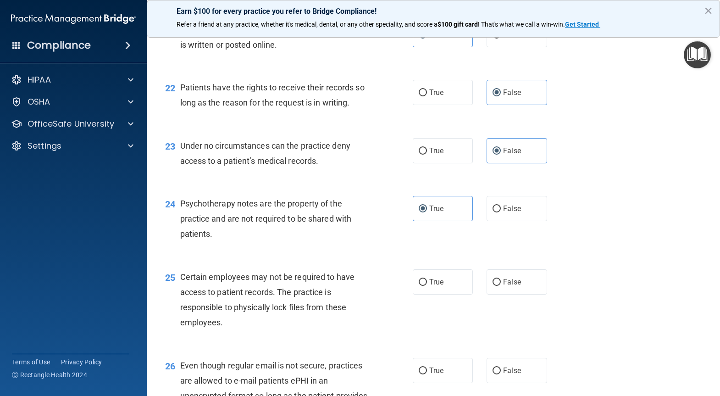
scroll to position [1835, 0]
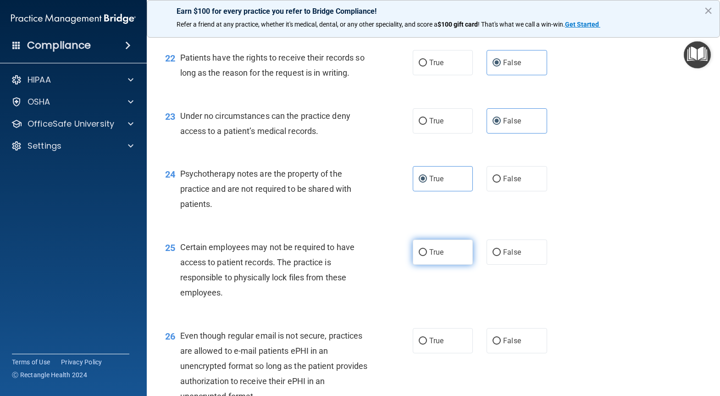
click at [433, 256] on span "True" at bounding box center [436, 252] width 14 height 9
click at [427, 256] on input "True" at bounding box center [423, 252] width 8 height 7
radio input "true"
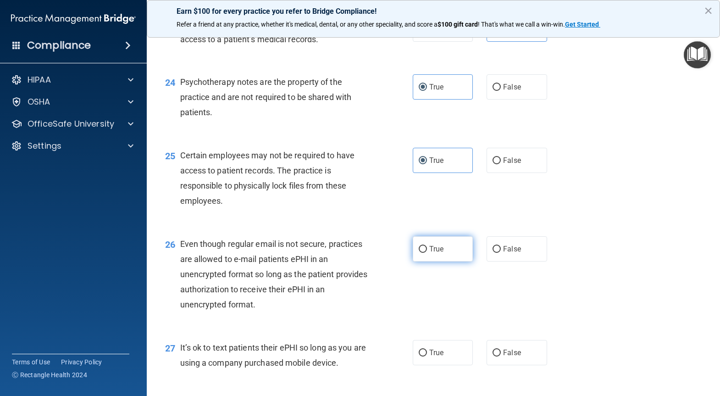
click at [424, 261] on label "True" at bounding box center [443, 248] width 60 height 25
click at [424, 253] on input "True" at bounding box center [423, 249] width 8 height 7
radio input "true"
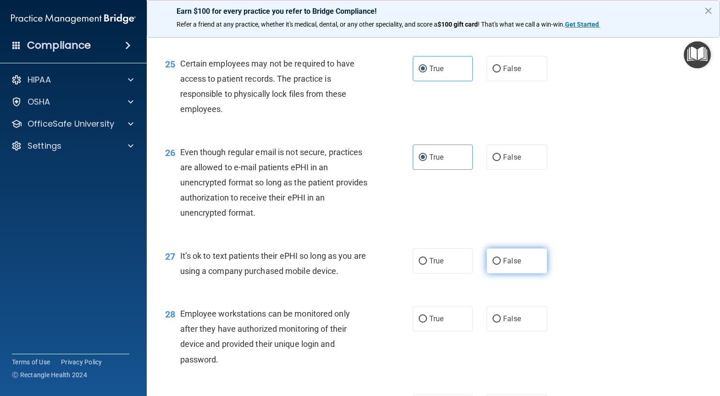
click at [503, 265] on span "False" at bounding box center [512, 260] width 18 height 9
click at [499, 265] on input "False" at bounding box center [497, 261] width 8 height 7
radio input "true"
click at [503, 331] on label "False" at bounding box center [517, 318] width 60 height 25
click at [501, 322] on input "False" at bounding box center [497, 319] width 8 height 7
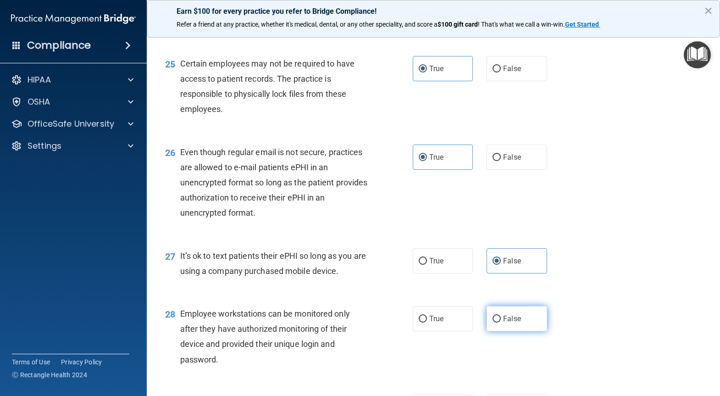
radio input "true"
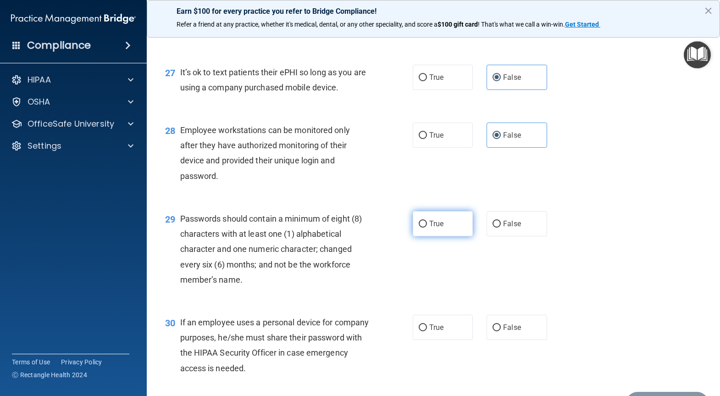
click at [437, 228] on span "True" at bounding box center [436, 223] width 14 height 9
click at [427, 228] on input "True" at bounding box center [423, 224] width 8 height 7
radio input "true"
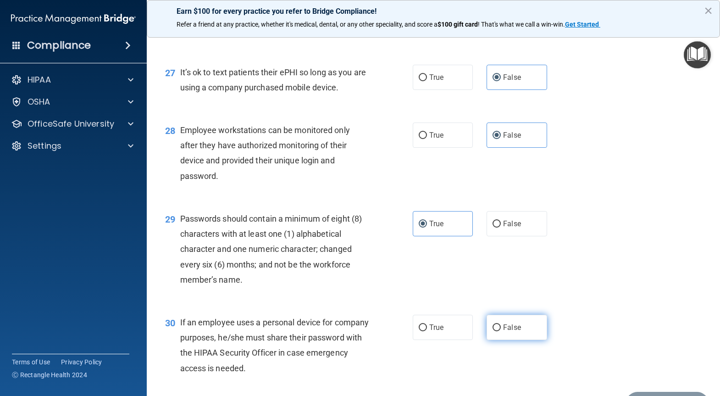
click at [503, 332] on span "False" at bounding box center [512, 327] width 18 height 9
click at [501, 331] on input "False" at bounding box center [497, 327] width 8 height 7
radio input "true"
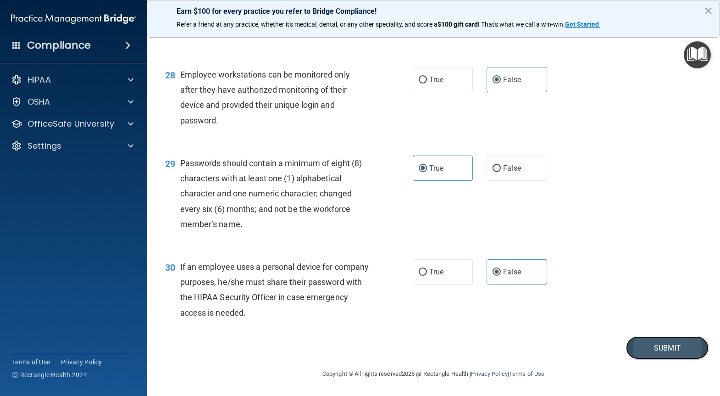
click at [645, 343] on button "Submit" at bounding box center [667, 347] width 83 height 23
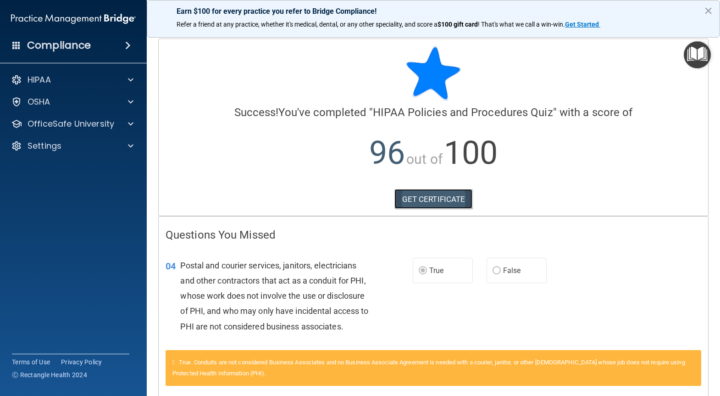
click at [395, 194] on link "GET CERTIFICATE" at bounding box center [433, 199] width 78 height 20
click at [91, 101] on div "OSHA" at bounding box center [61, 101] width 114 height 11
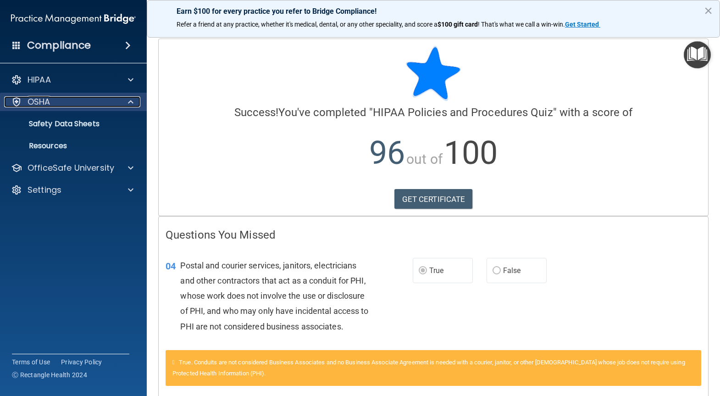
click at [92, 101] on div "OSHA" at bounding box center [61, 101] width 114 height 11
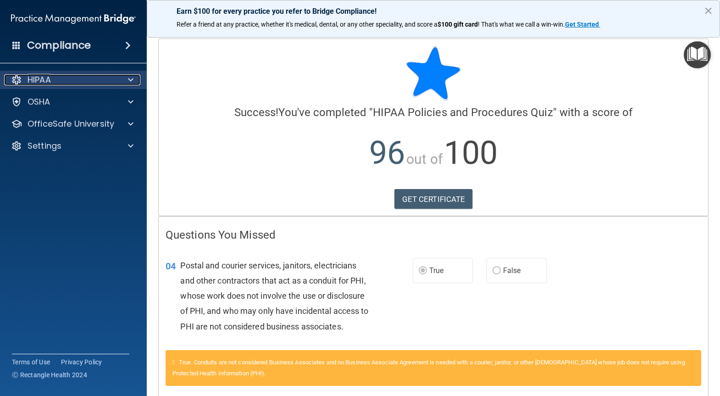
click at [100, 80] on div "HIPAA" at bounding box center [61, 79] width 114 height 11
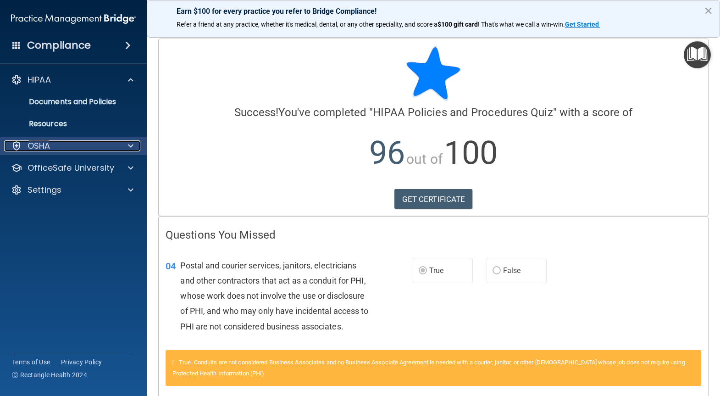
click at [78, 149] on div "OSHA" at bounding box center [61, 145] width 114 height 11
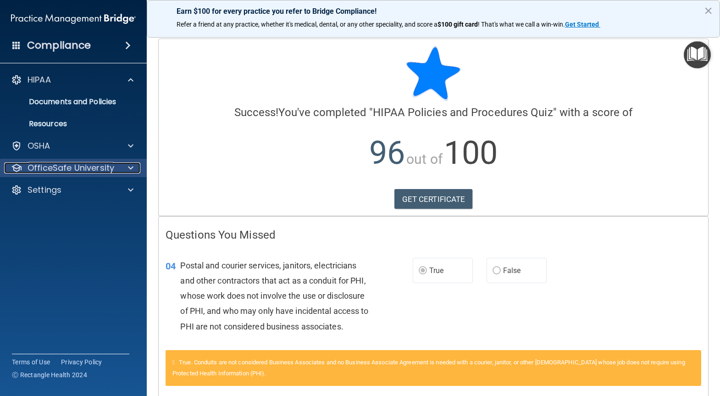
click at [105, 173] on p "OfficeSafe University" at bounding box center [71, 167] width 87 height 11
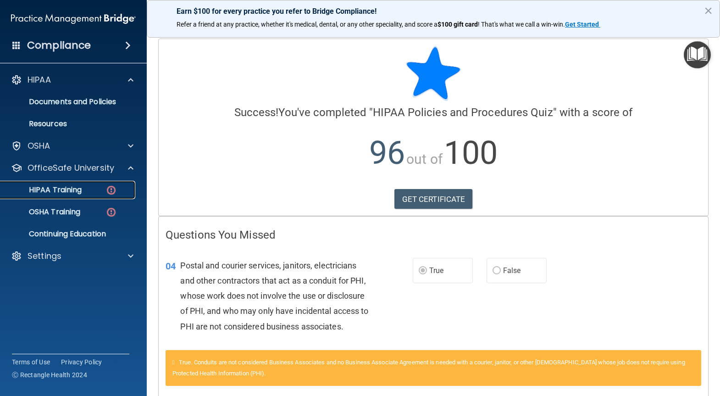
click at [104, 188] on div "HIPAA Training" at bounding box center [68, 189] width 125 height 9
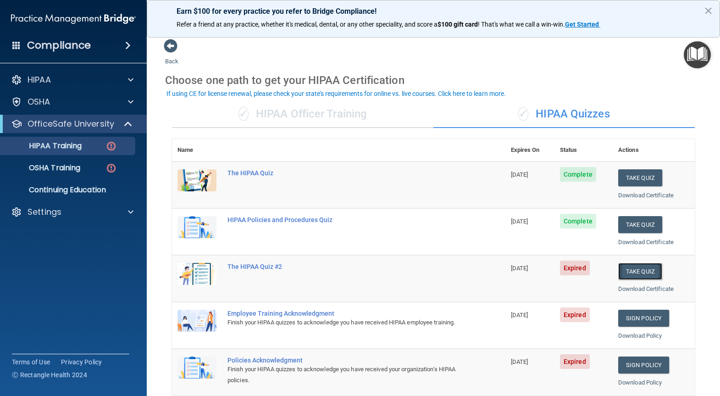
click at [637, 273] on button "Take Quiz" at bounding box center [640, 271] width 44 height 17
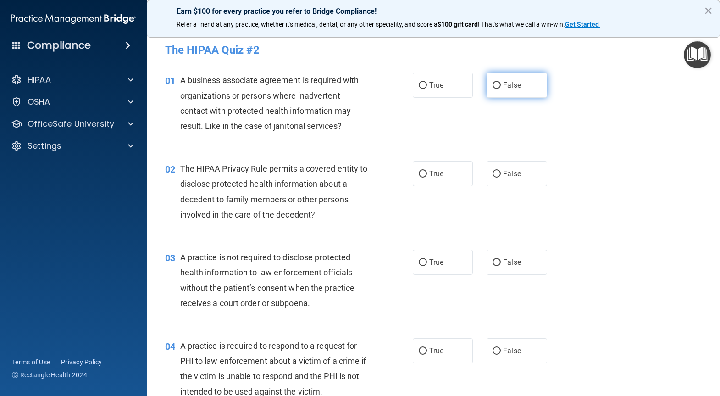
click at [496, 81] on label "False" at bounding box center [517, 84] width 60 height 25
click at [496, 82] on input "False" at bounding box center [497, 85] width 8 height 7
radio input "true"
click at [431, 172] on span "True" at bounding box center [436, 173] width 14 height 9
click at [427, 172] on input "True" at bounding box center [423, 174] width 8 height 7
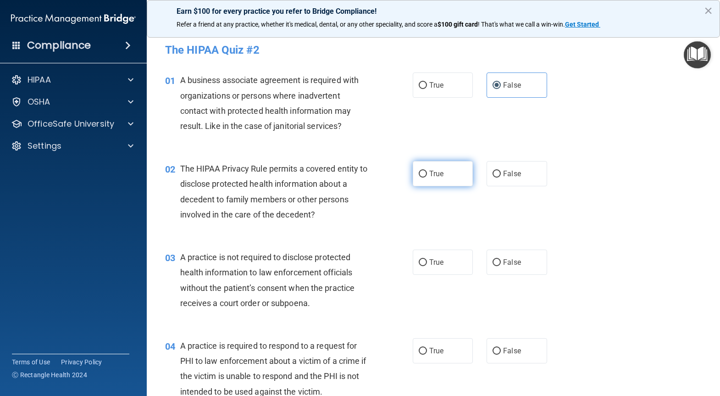
radio input "true"
click at [497, 259] on label "False" at bounding box center [517, 262] width 60 height 25
click at [497, 259] on input "False" at bounding box center [497, 262] width 8 height 7
radio input "true"
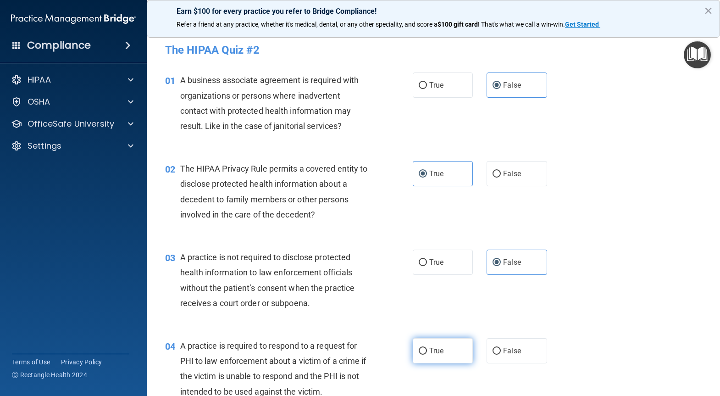
click at [419, 351] on input "True" at bounding box center [423, 351] width 8 height 7
radio input "true"
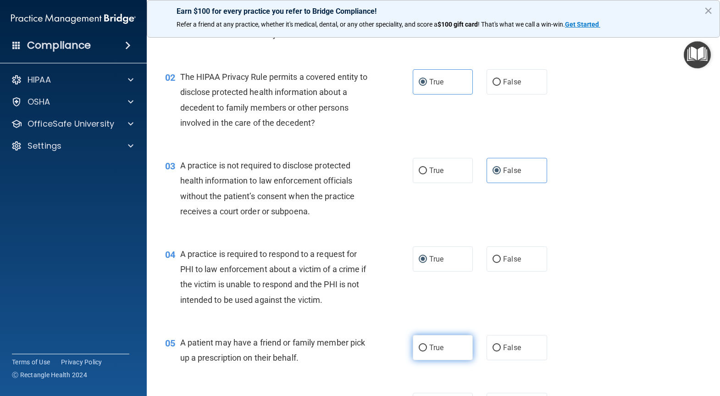
click at [422, 344] on input "True" at bounding box center [423, 347] width 8 height 7
radio input "true"
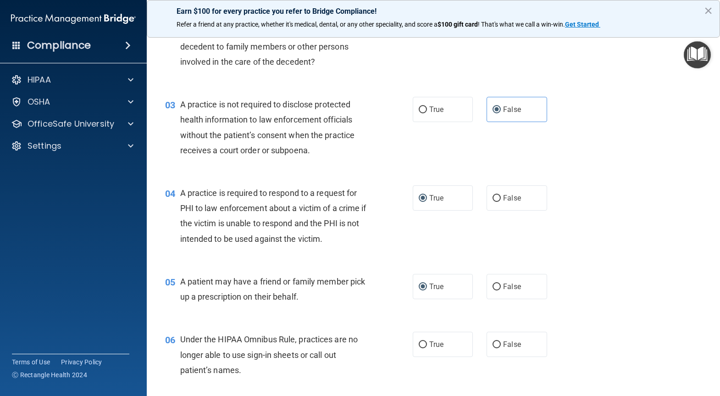
scroll to position [275, 0]
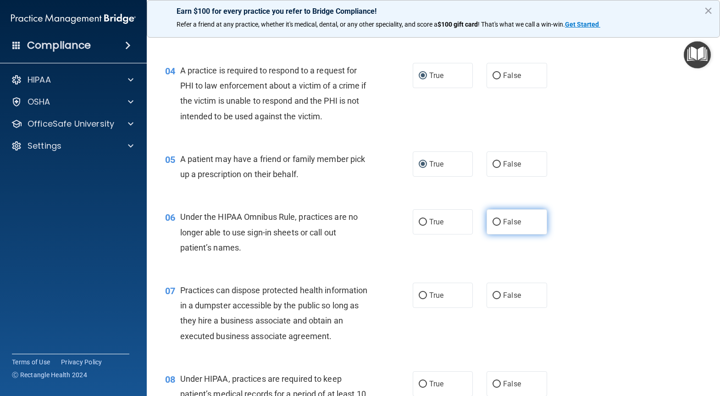
click at [493, 223] on input "False" at bounding box center [497, 222] width 8 height 7
radio input "true"
click at [522, 295] on label "False" at bounding box center [517, 295] width 60 height 25
click at [501, 295] on input "False" at bounding box center [497, 295] width 8 height 7
radio input "true"
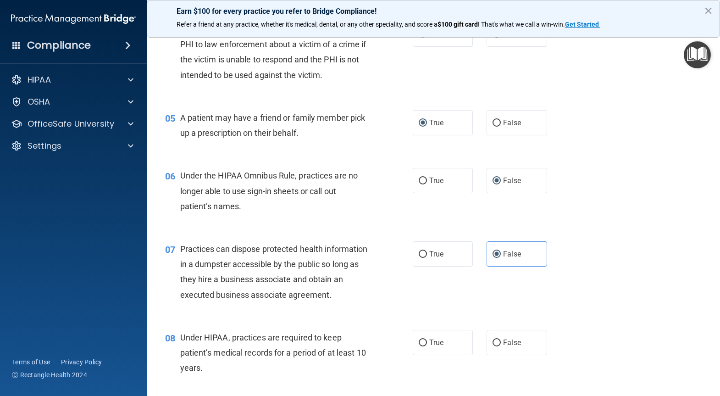
scroll to position [367, 0]
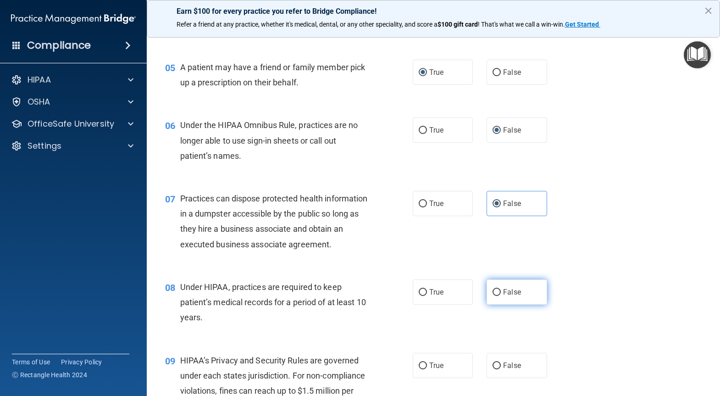
click at [497, 305] on label "False" at bounding box center [517, 291] width 60 height 25
click at [497, 296] on input "False" at bounding box center [497, 292] width 8 height 7
radio input "true"
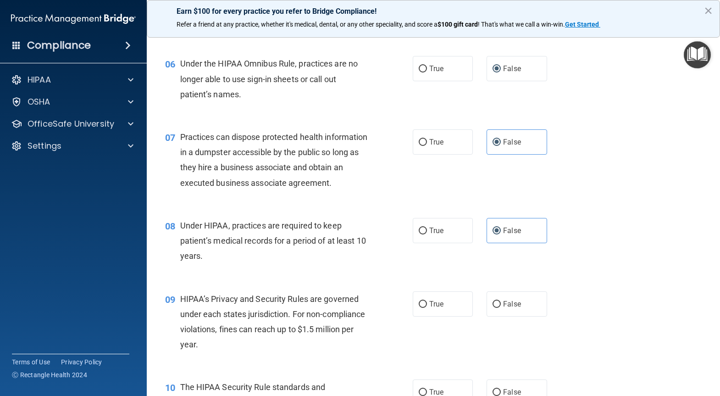
scroll to position [459, 0]
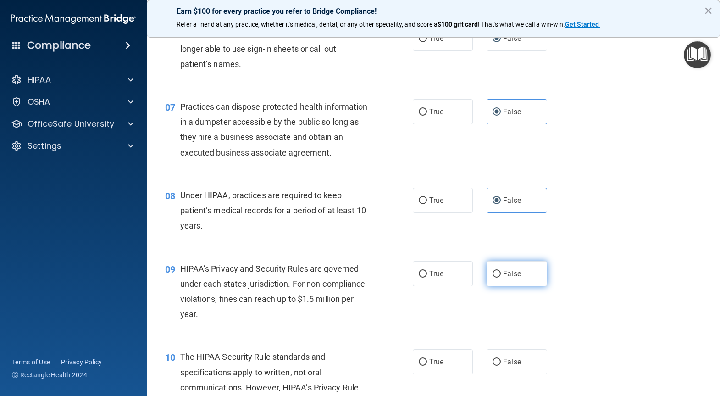
click at [501, 286] on label "False" at bounding box center [517, 273] width 60 height 25
click at [501, 277] on input "False" at bounding box center [497, 274] width 8 height 7
radio input "true"
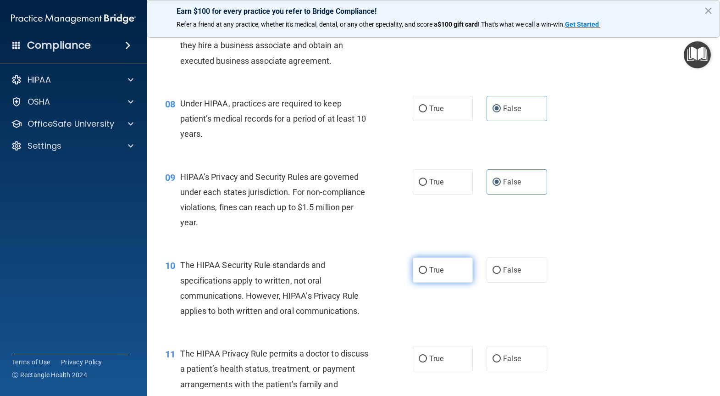
click at [423, 274] on input "True" at bounding box center [423, 270] width 8 height 7
radio input "true"
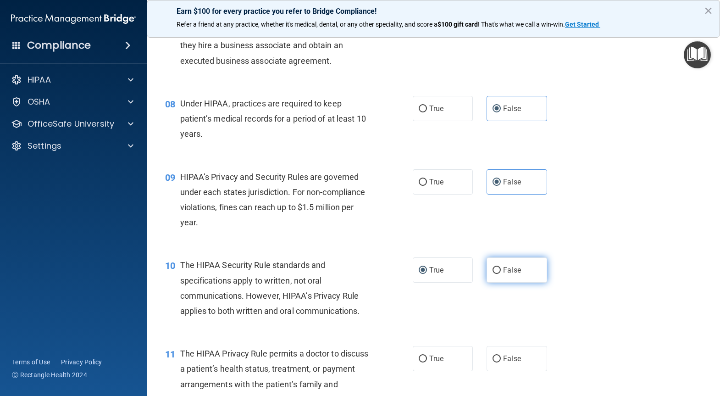
scroll to position [642, 0]
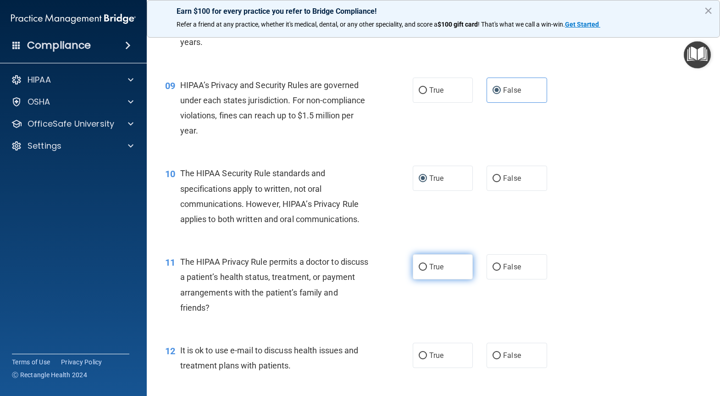
click at [422, 271] on input "True" at bounding box center [423, 267] width 8 height 7
radio input "true"
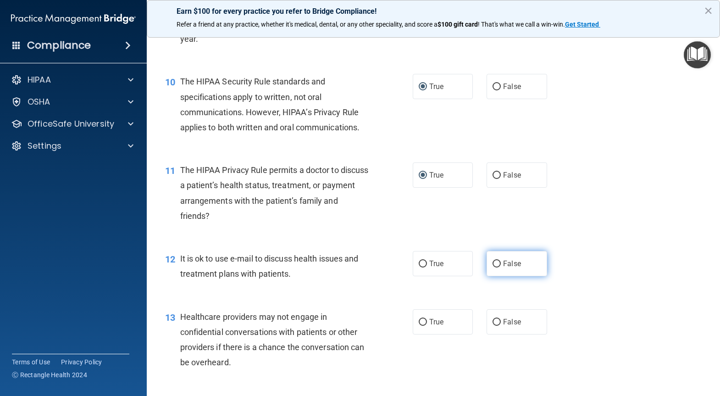
click at [503, 268] on span "False" at bounding box center [512, 263] width 18 height 9
click at [501, 267] on input "False" at bounding box center [497, 264] width 8 height 7
radio input "true"
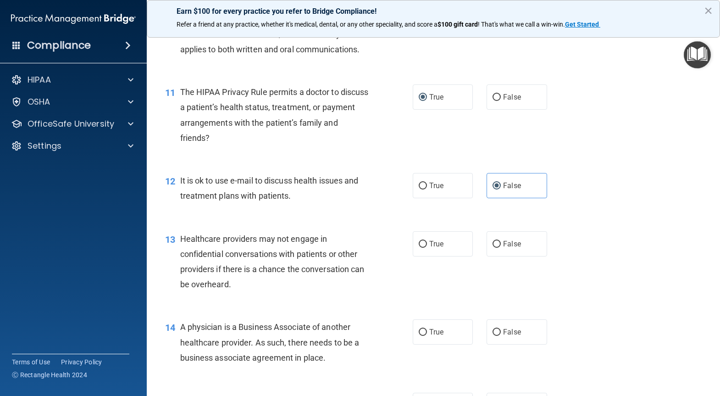
scroll to position [917, 0]
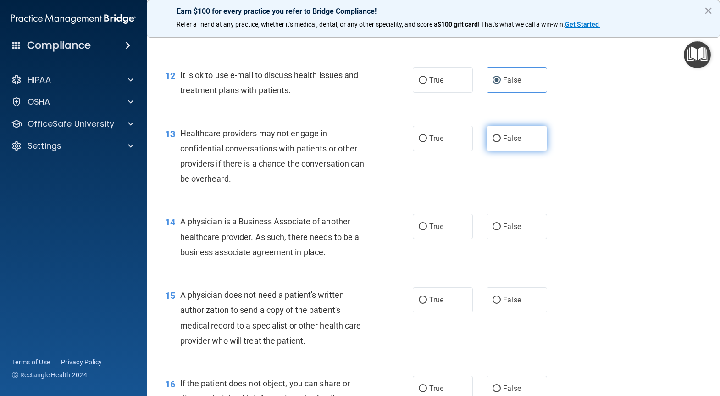
click at [493, 142] on input "False" at bounding box center [497, 138] width 8 height 7
radio input "true"
click at [429, 231] on span "True" at bounding box center [436, 226] width 14 height 9
click at [427, 230] on input "True" at bounding box center [423, 226] width 8 height 7
radio input "true"
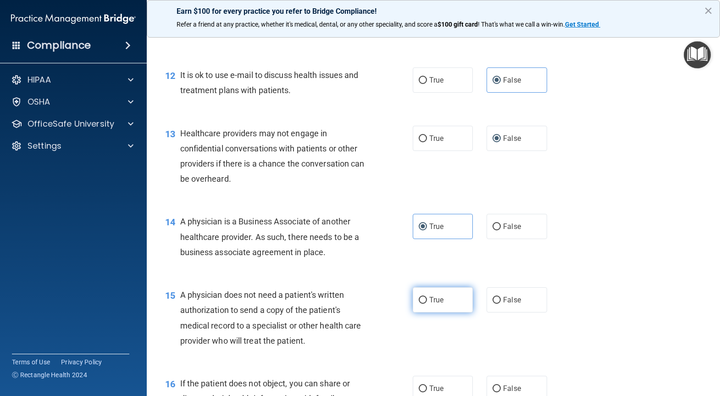
click at [430, 312] on label "True" at bounding box center [443, 299] width 60 height 25
click at [427, 304] on input "True" at bounding box center [423, 300] width 8 height 7
radio input "true"
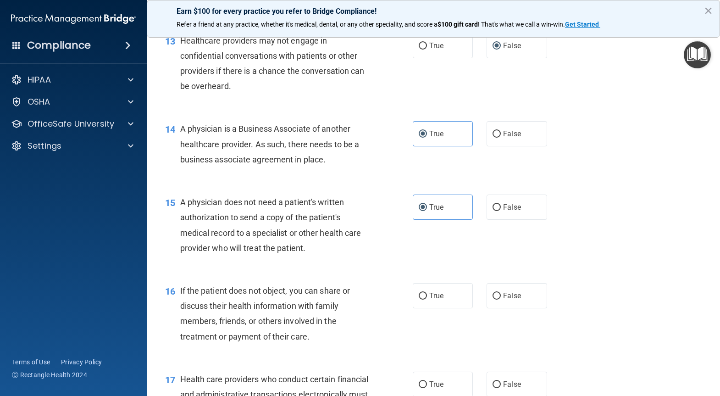
scroll to position [1101, 0]
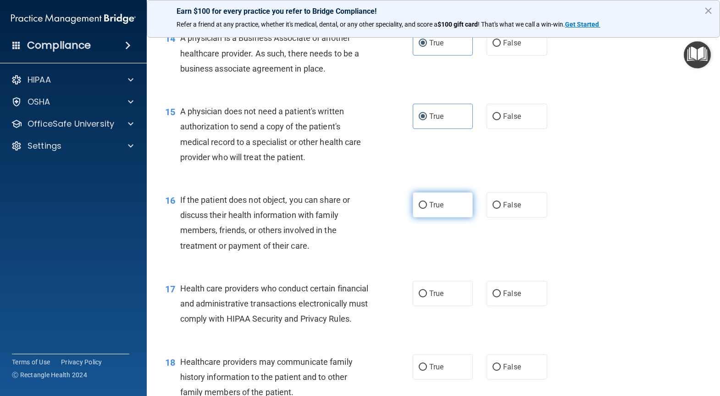
click at [430, 217] on label "True" at bounding box center [443, 204] width 60 height 25
click at [427, 209] on input "True" at bounding box center [423, 205] width 8 height 7
radio input "true"
click at [436, 306] on label "True" at bounding box center [443, 293] width 60 height 25
click at [427, 297] on input "True" at bounding box center [423, 293] width 8 height 7
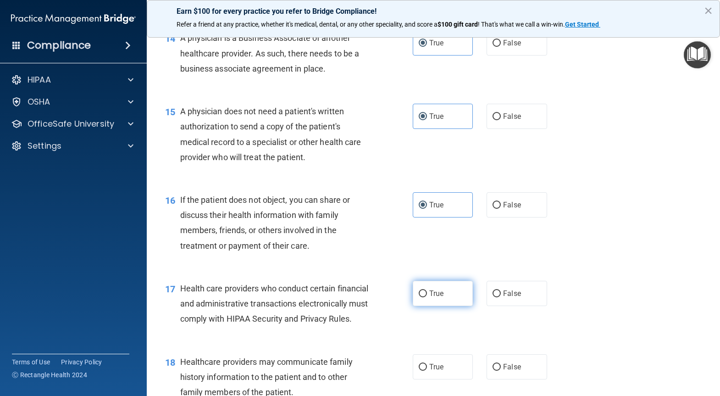
radio input "true"
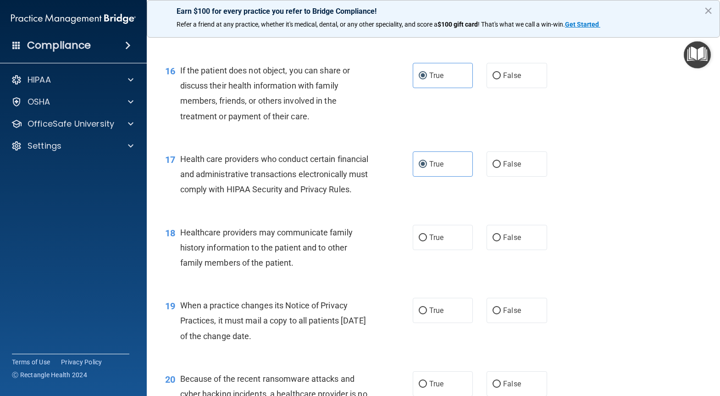
scroll to position [1284, 0]
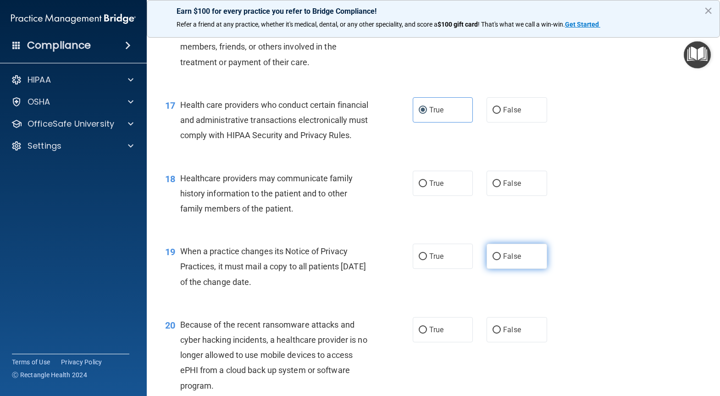
drag, startPoint x: 491, startPoint y: 281, endPoint x: 496, endPoint y: 282, distance: 4.8
click at [496, 269] on label "False" at bounding box center [517, 256] width 60 height 25
click at [496, 260] on input "False" at bounding box center [497, 256] width 8 height 7
radio input "true"
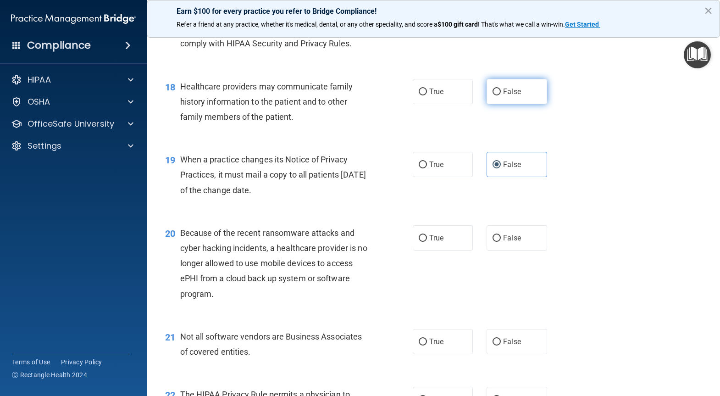
click at [499, 104] on label "False" at bounding box center [517, 91] width 60 height 25
click at [499, 95] on input "False" at bounding box center [497, 92] width 8 height 7
radio input "true"
click at [496, 250] on label "False" at bounding box center [517, 237] width 60 height 25
click at [496, 242] on input "False" at bounding box center [497, 238] width 8 height 7
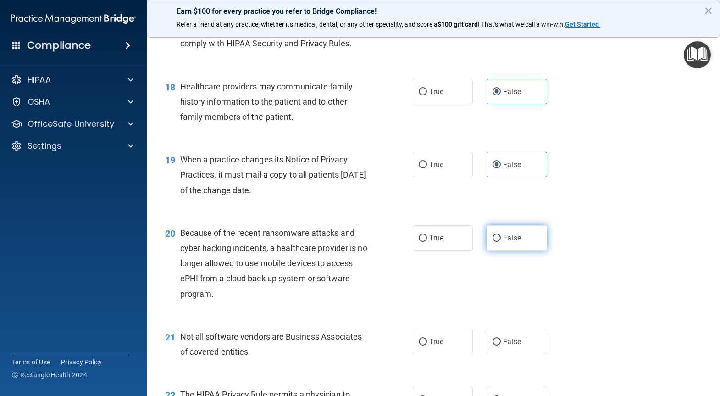
radio input "true"
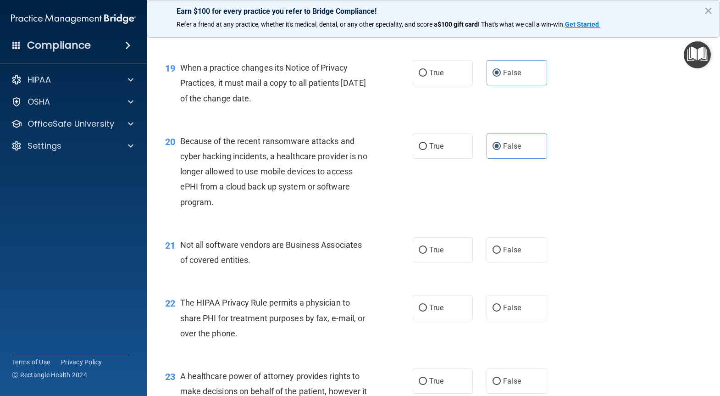
click at [405, 272] on div "21 Not all software vendors are Business Associates of covered entities." at bounding box center [288, 254] width 275 height 35
click at [422, 254] on input "True" at bounding box center [423, 250] width 8 height 7
radio input "true"
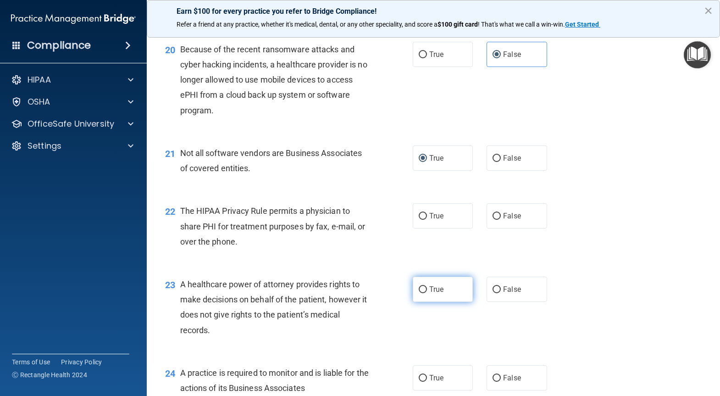
click at [431, 294] on span "True" at bounding box center [436, 289] width 14 height 9
click at [427, 293] on input "True" at bounding box center [423, 289] width 8 height 7
radio input "true"
click at [434, 228] on label "True" at bounding box center [443, 215] width 60 height 25
click at [427, 220] on input "True" at bounding box center [423, 216] width 8 height 7
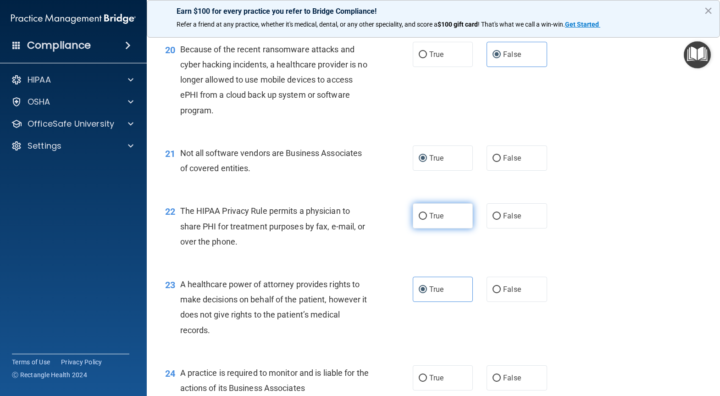
radio input "true"
click at [494, 302] on label "False" at bounding box center [517, 289] width 60 height 25
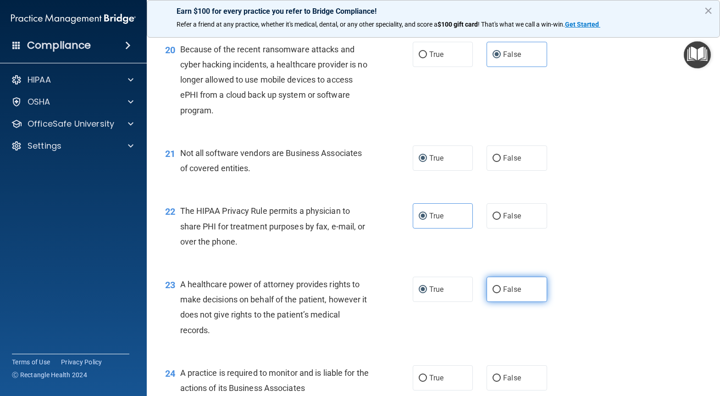
click at [503, 294] on span "False" at bounding box center [512, 289] width 18 height 9
click at [501, 293] on input "False" at bounding box center [497, 289] width 8 height 7
radio input "true"
radio input "false"
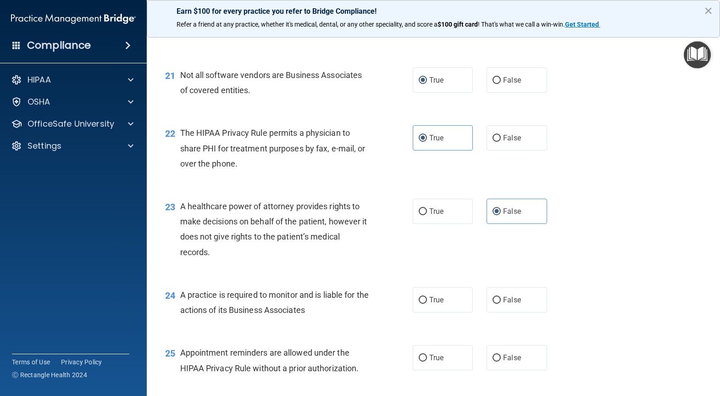
scroll to position [1743, 0]
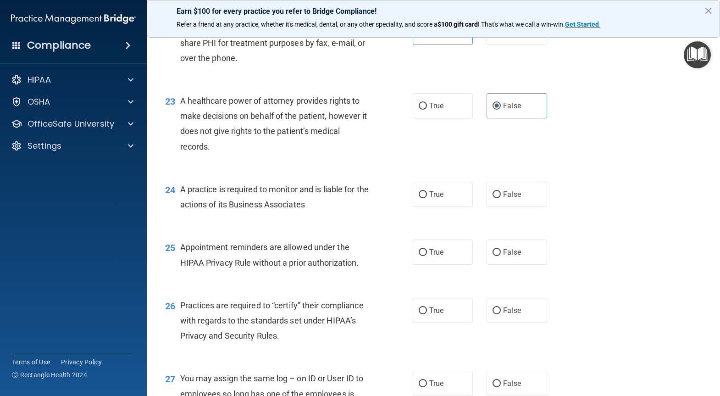
click at [473, 207] on div "True False" at bounding box center [485, 194] width 144 height 25
click at [493, 198] on input "False" at bounding box center [497, 194] width 8 height 7
radio input "true"
click at [429, 256] on span "True" at bounding box center [436, 252] width 14 height 9
click at [426, 256] on input "True" at bounding box center [423, 252] width 8 height 7
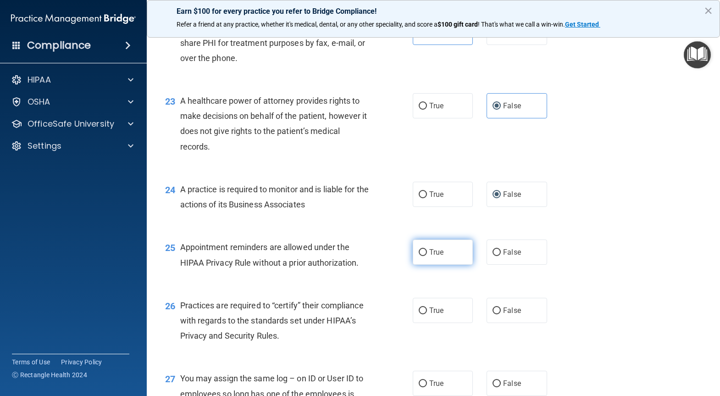
radio input "true"
click at [503, 315] on span "False" at bounding box center [512, 310] width 18 height 9
click at [500, 314] on input "False" at bounding box center [497, 310] width 8 height 7
radio input "true"
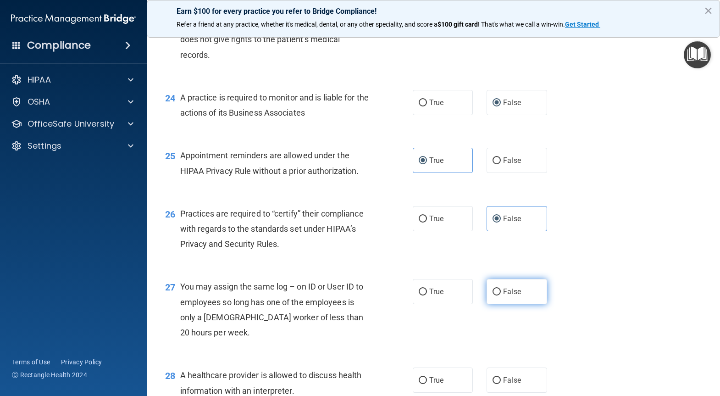
click at [493, 295] on input "False" at bounding box center [497, 292] width 8 height 7
radio input "true"
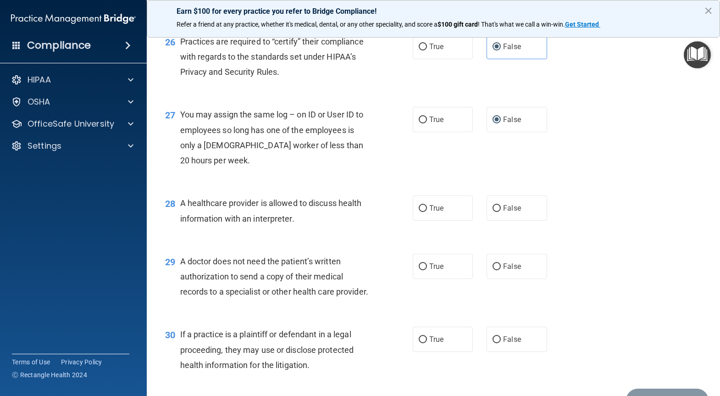
scroll to position [2018, 0]
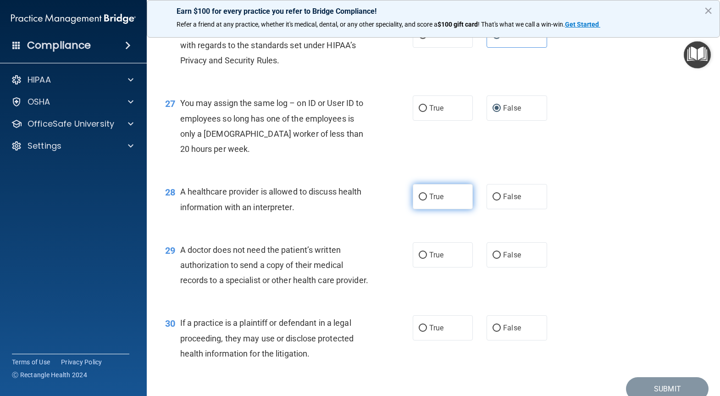
click at [428, 209] on label "True" at bounding box center [443, 196] width 60 height 25
click at [427, 200] on input "True" at bounding box center [423, 197] width 8 height 7
radio input "true"
click at [429, 259] on span "True" at bounding box center [436, 254] width 14 height 9
click at [426, 259] on input "True" at bounding box center [423, 255] width 8 height 7
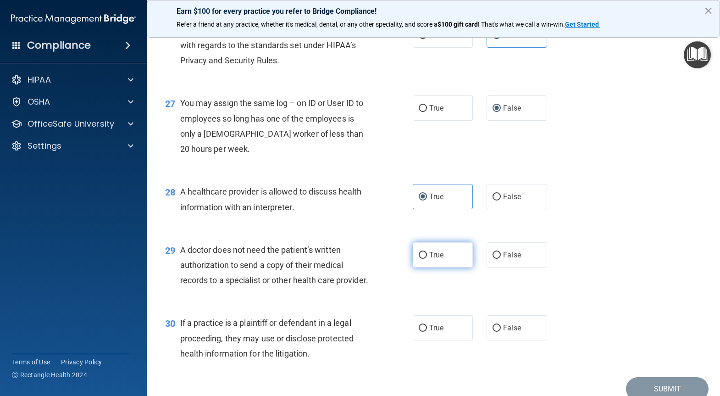
radio input "true"
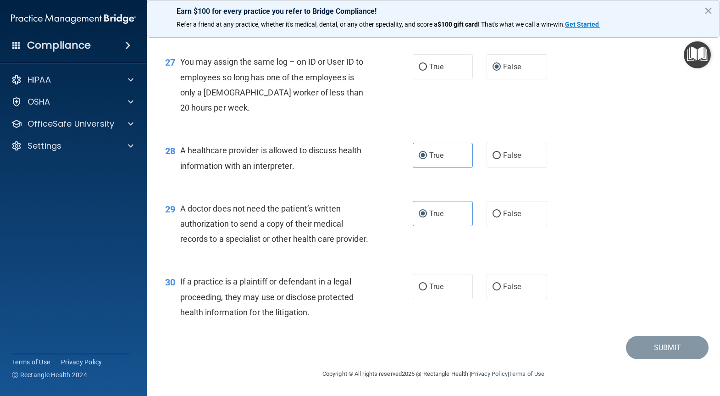
scroll to position [2105, 0]
click at [429, 289] on span "True" at bounding box center [436, 286] width 14 height 9
click at [427, 289] on input "True" at bounding box center [423, 286] width 8 height 7
radio input "true"
click at [645, 342] on button "Submit" at bounding box center [667, 347] width 83 height 23
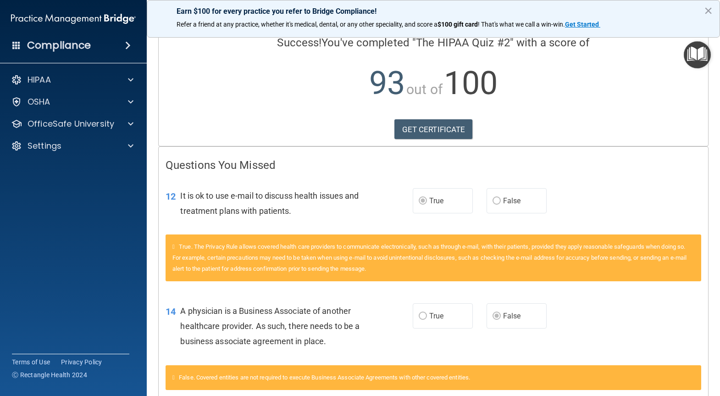
scroll to position [92, 0]
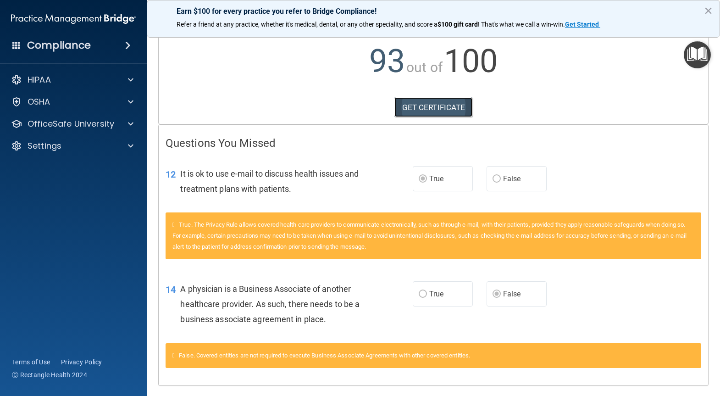
click at [444, 108] on link "GET CERTIFICATE" at bounding box center [433, 107] width 78 height 20
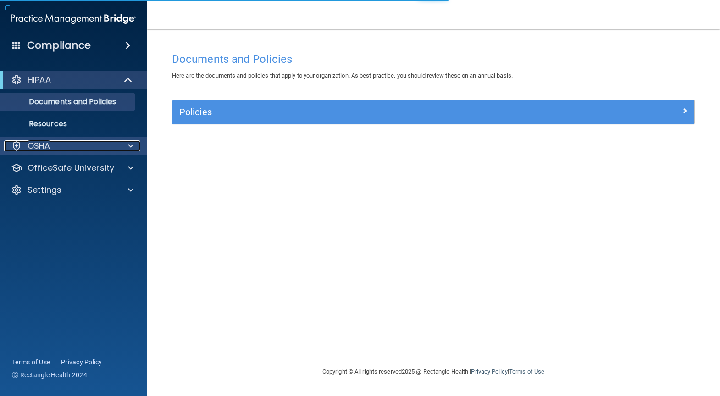
click at [83, 148] on div "OSHA" at bounding box center [61, 145] width 114 height 11
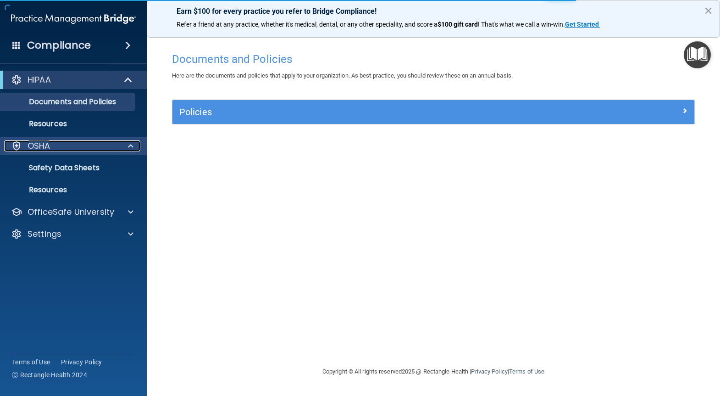
click at [83, 148] on div "OSHA" at bounding box center [61, 145] width 114 height 11
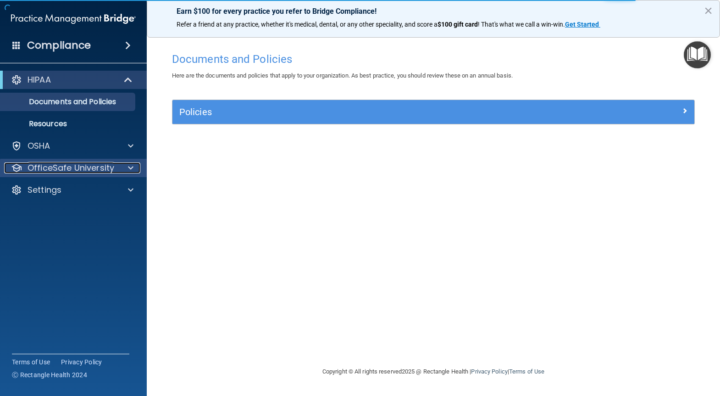
click at [94, 168] on p "OfficeSafe University" at bounding box center [71, 167] width 87 height 11
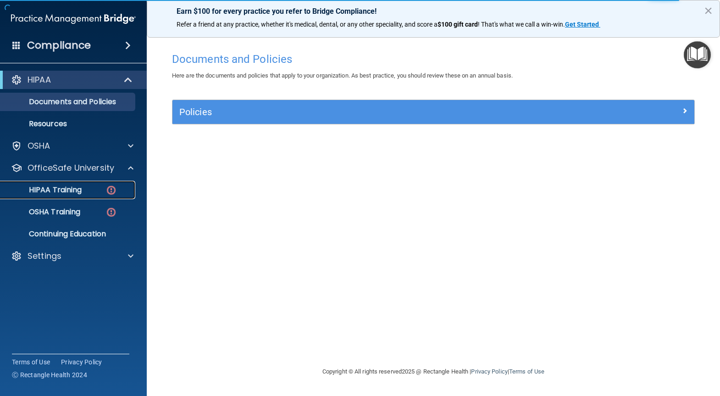
click at [111, 192] on img at bounding box center [110, 189] width 11 height 11
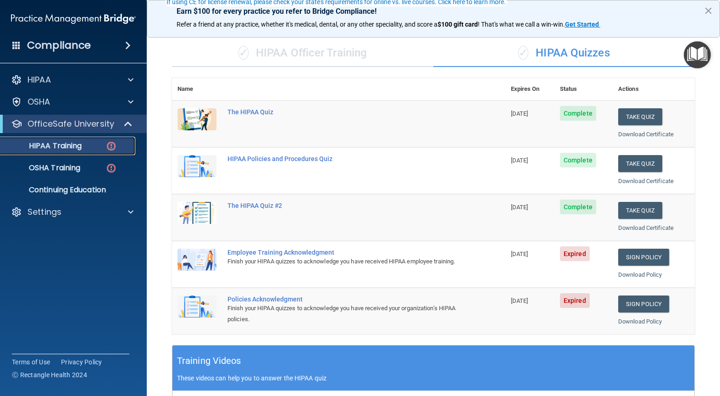
scroll to position [92, 0]
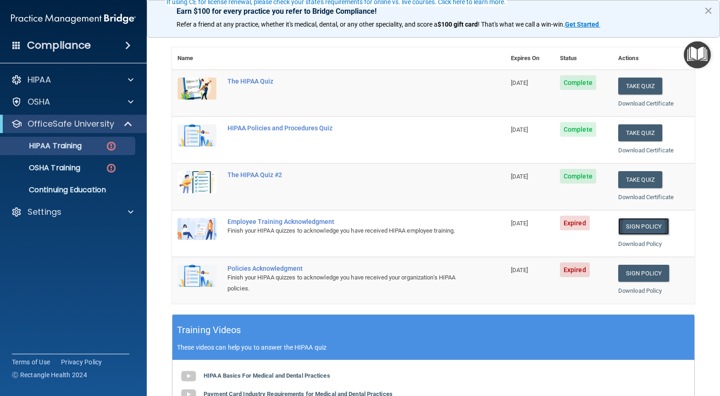
click at [641, 224] on link "Sign Policy" at bounding box center [643, 226] width 51 height 17
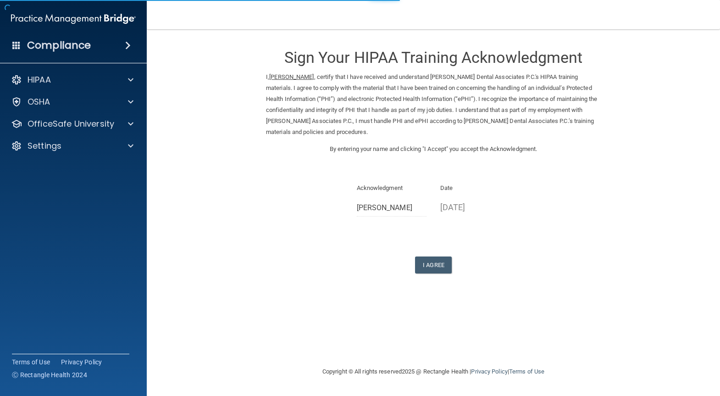
click at [428, 276] on form "Sign Your HIPAA Training Acknowledgment I, Carmen Hendricks , certify that I ha…" at bounding box center [433, 167] width 537 height 257
click at [439, 269] on button "I Agree" at bounding box center [433, 264] width 37 height 17
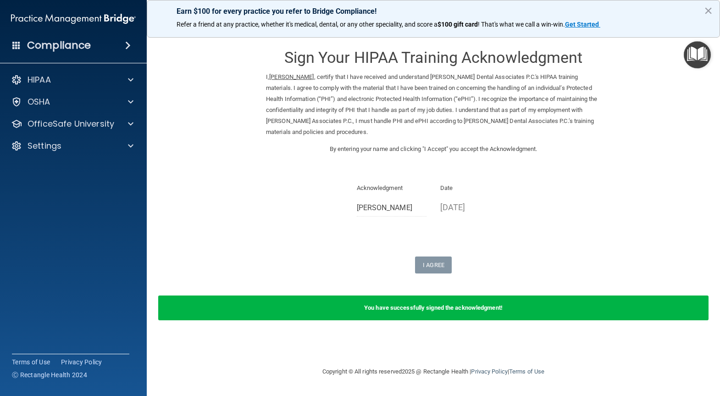
click at [59, 112] on div "HIPAA Documents and Policies Report an Incident Business Associates Emergency P…" at bounding box center [73, 114] width 147 height 95
click at [60, 105] on div "OSHA" at bounding box center [61, 101] width 114 height 11
click at [72, 156] on div "HIPAA Documents and Policies Report an Incident Business Associates Emergency P…" at bounding box center [73, 136] width 147 height 139
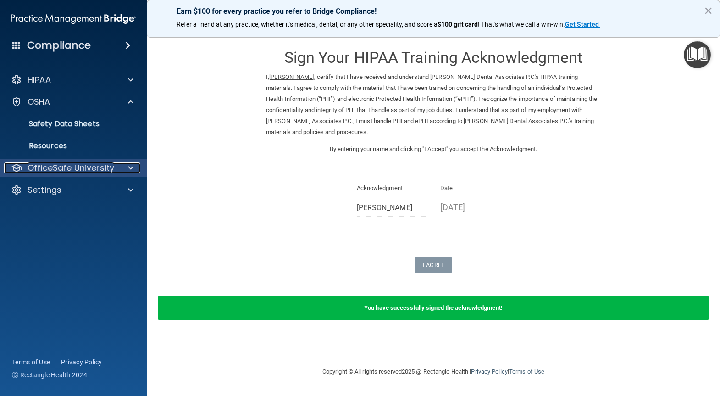
click at [74, 171] on p "OfficeSafe University" at bounding box center [71, 167] width 87 height 11
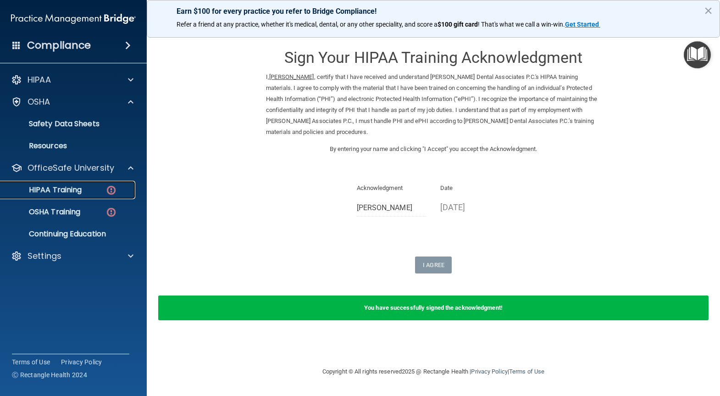
click at [96, 194] on link "HIPAA Training" at bounding box center [63, 190] width 144 height 18
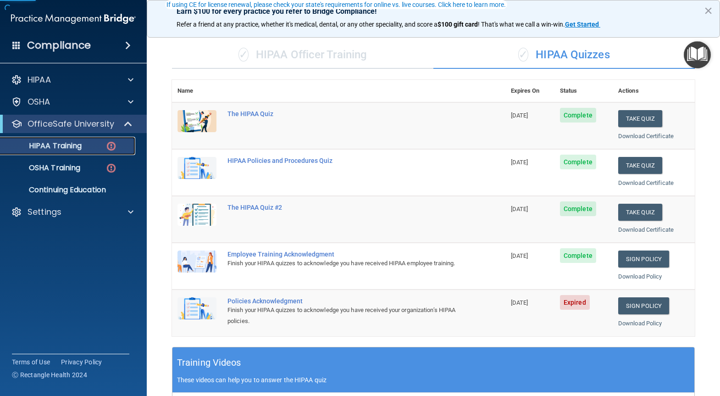
scroll to position [92, 0]
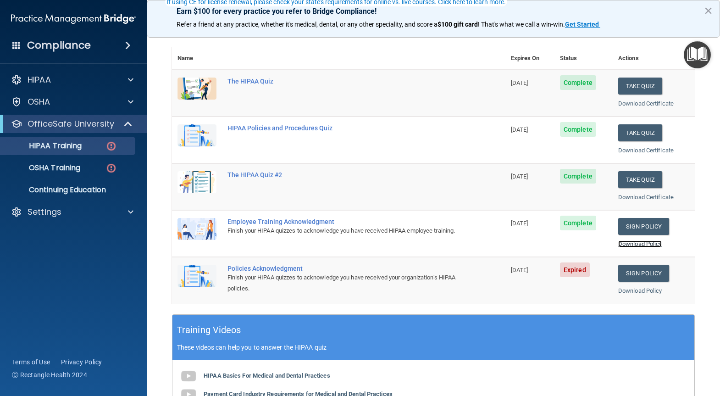
click at [637, 246] on link "Download Policy" at bounding box center [640, 243] width 44 height 7
click at [639, 277] on link "Sign Policy" at bounding box center [643, 273] width 51 height 17
click at [636, 277] on link "Sign Policy" at bounding box center [643, 273] width 51 height 17
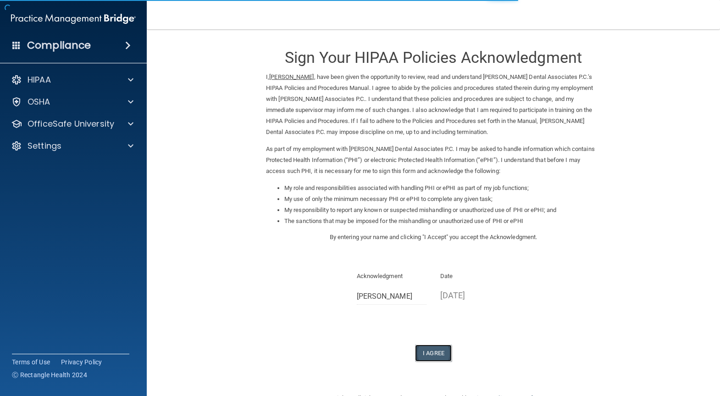
click at [436, 356] on button "I Agree" at bounding box center [433, 352] width 37 height 17
click at [430, 345] on button "I Agree" at bounding box center [433, 352] width 37 height 17
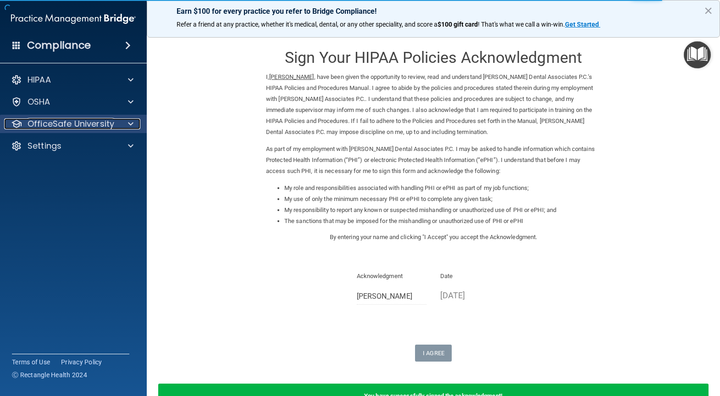
click at [56, 127] on p "OfficeSafe University" at bounding box center [71, 123] width 87 height 11
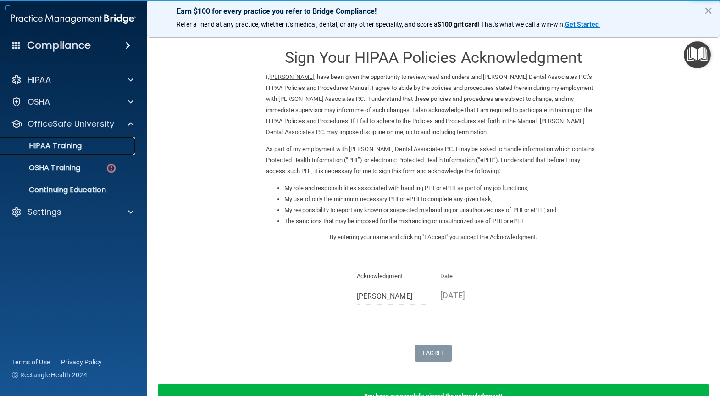
click at [70, 147] on p "HIPAA Training" at bounding box center [44, 145] width 76 height 9
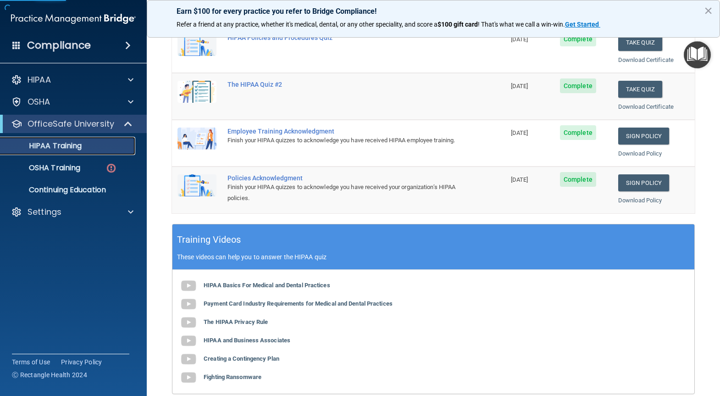
scroll to position [183, 0]
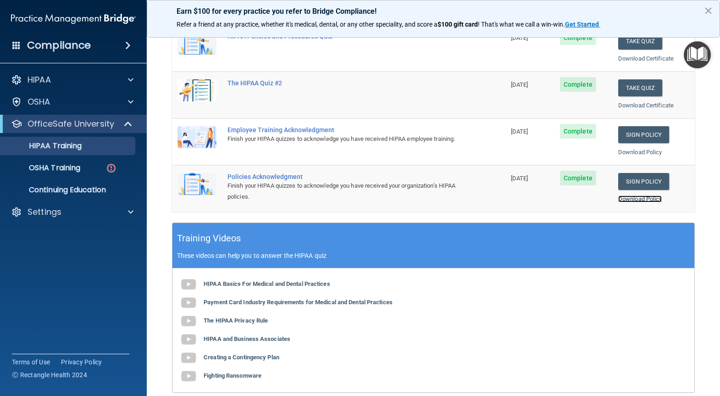
click at [627, 201] on link "Download Policy" at bounding box center [640, 198] width 44 height 7
click at [82, 164] on div "OSHA Training" at bounding box center [68, 167] width 125 height 9
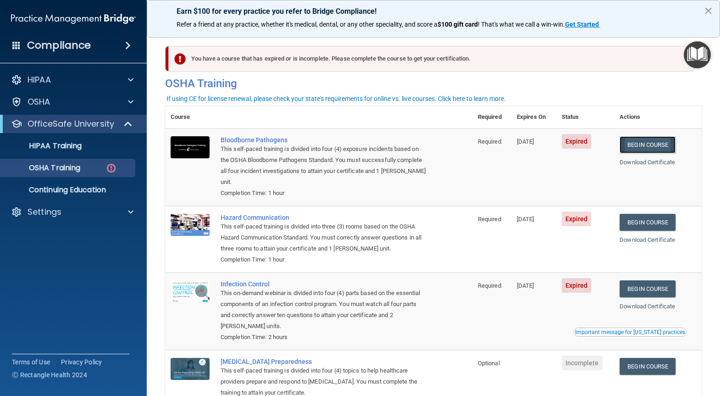
click at [636, 144] on link "Begin Course" at bounding box center [648, 144] width 56 height 17
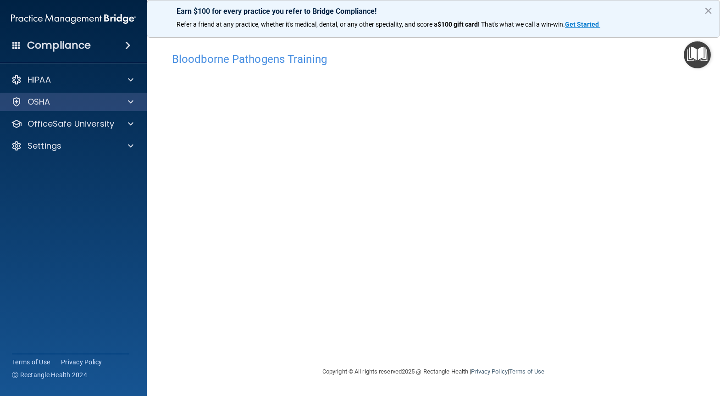
click at [84, 93] on div "OSHA" at bounding box center [73, 102] width 147 height 18
click at [84, 97] on div "OSHA" at bounding box center [61, 101] width 114 height 11
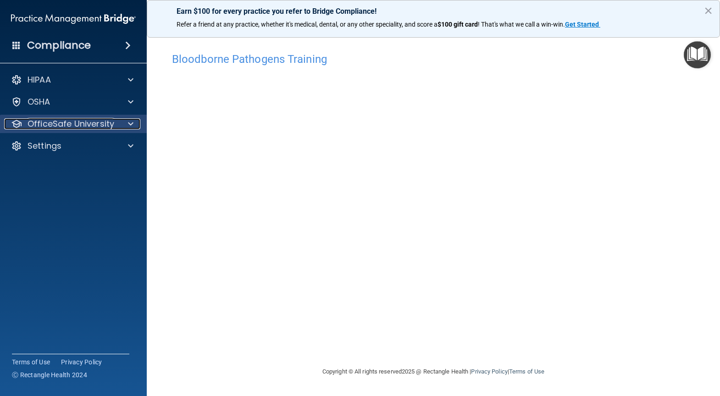
click at [112, 127] on p "OfficeSafe University" at bounding box center [71, 123] width 87 height 11
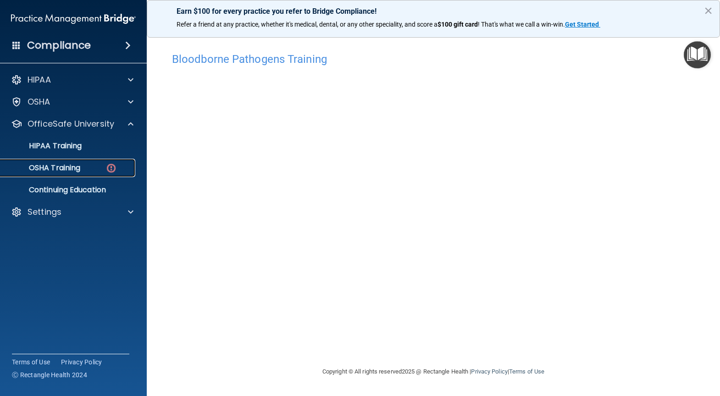
click at [99, 168] on div "OSHA Training" at bounding box center [68, 167] width 125 height 9
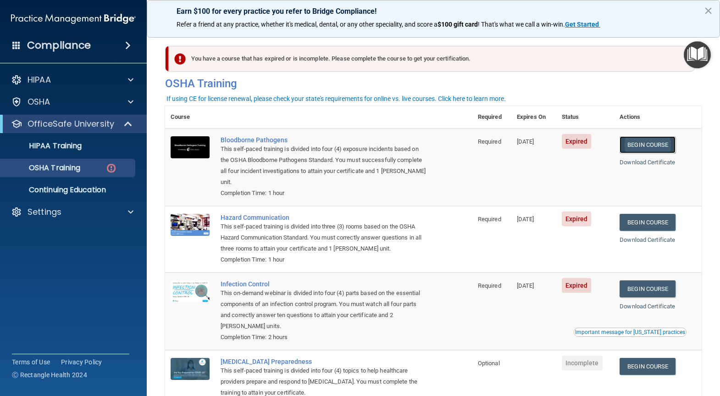
click at [635, 144] on link "Begin Course" at bounding box center [648, 144] width 56 height 17
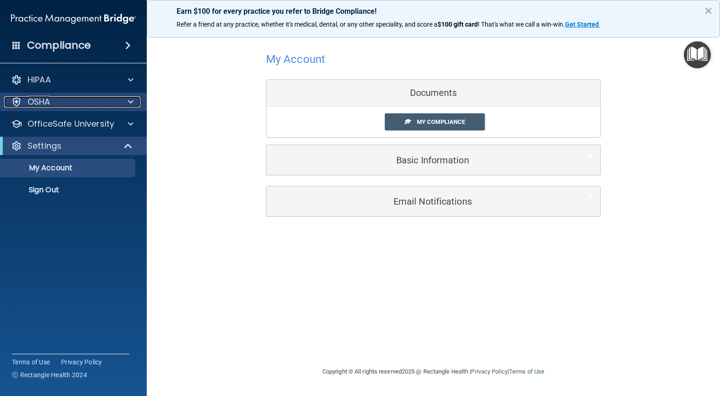
click at [64, 105] on div "OSHA" at bounding box center [61, 101] width 114 height 11
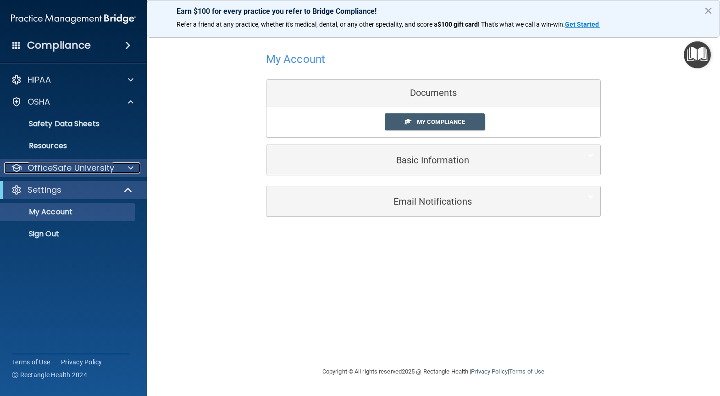
click at [72, 169] on p "OfficeSafe University" at bounding box center [71, 167] width 87 height 11
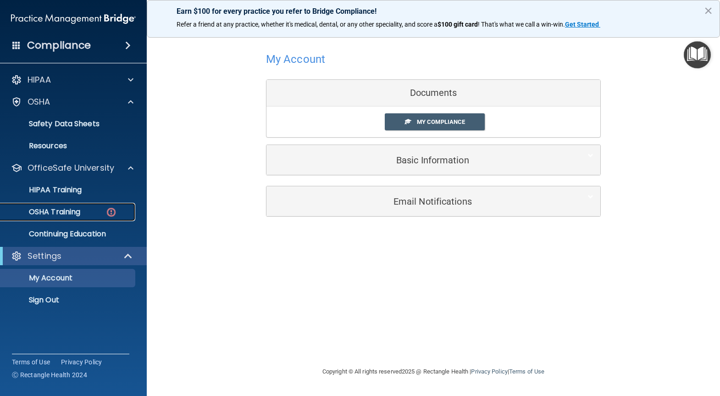
click at [92, 211] on div "OSHA Training" at bounding box center [68, 211] width 125 height 9
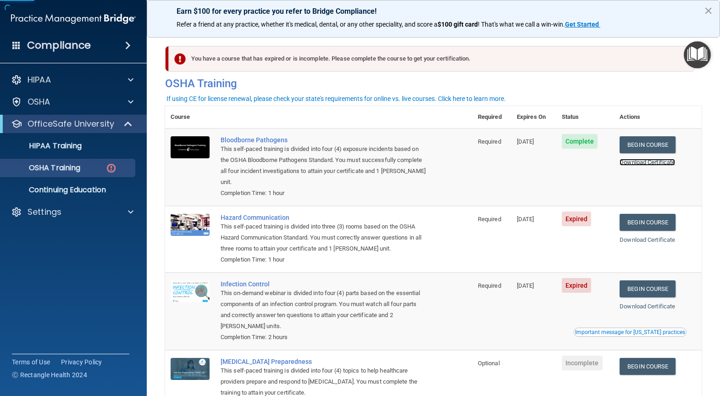
click at [659, 164] on link "Download Certificate" at bounding box center [647, 162] width 55 height 7
click at [646, 221] on link "Begin Course" at bounding box center [648, 222] width 56 height 17
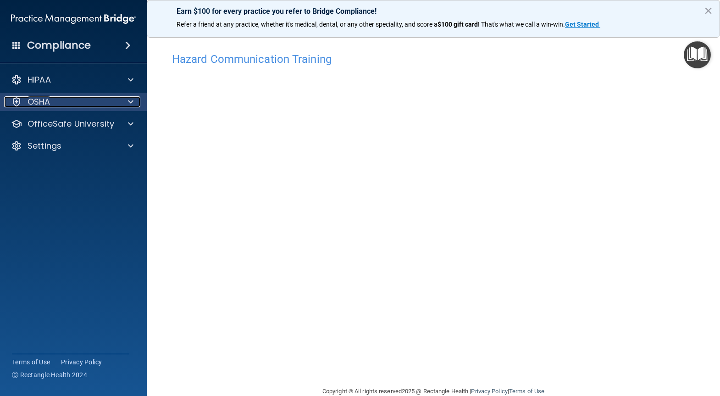
click at [97, 102] on div "OSHA" at bounding box center [61, 101] width 114 height 11
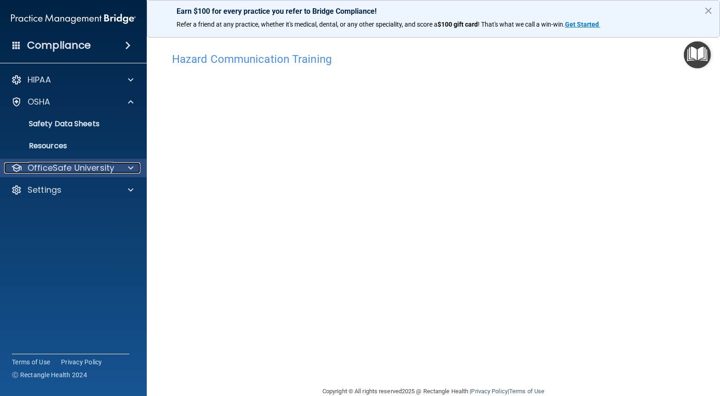
click at [74, 170] on p "OfficeSafe University" at bounding box center [71, 167] width 87 height 11
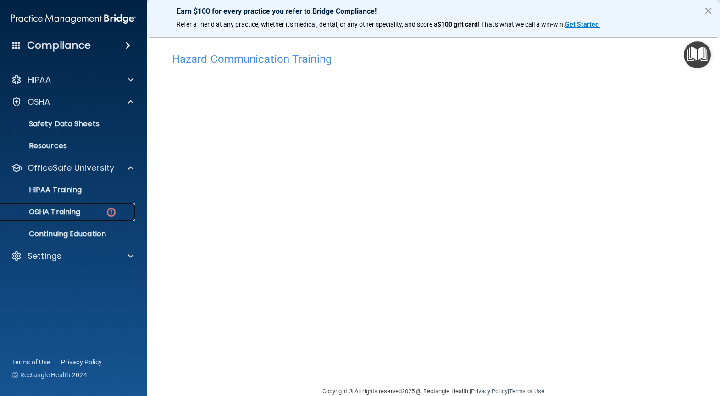
click at [91, 211] on div "OSHA Training" at bounding box center [68, 211] width 125 height 9
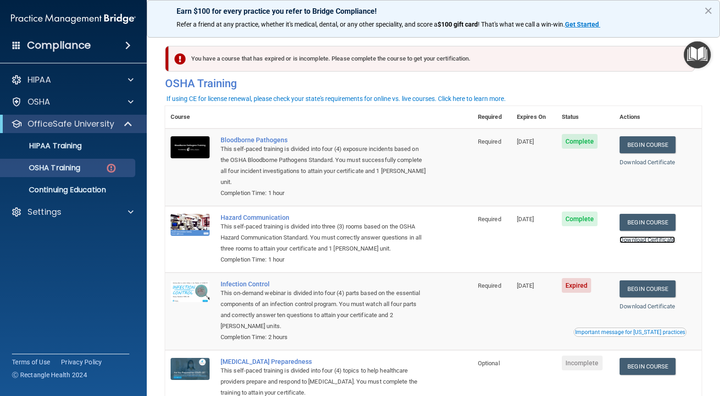
click at [662, 239] on link "Download Certificate" at bounding box center [647, 239] width 55 height 7
click at [648, 286] on link "Begin Course" at bounding box center [648, 288] width 56 height 17
click at [649, 311] on div "Download Certificate" at bounding box center [658, 306] width 77 height 11
click at [652, 304] on link "Download Certificate" at bounding box center [647, 306] width 55 height 7
click at [83, 140] on link "HIPAA Training" at bounding box center [63, 146] width 144 height 18
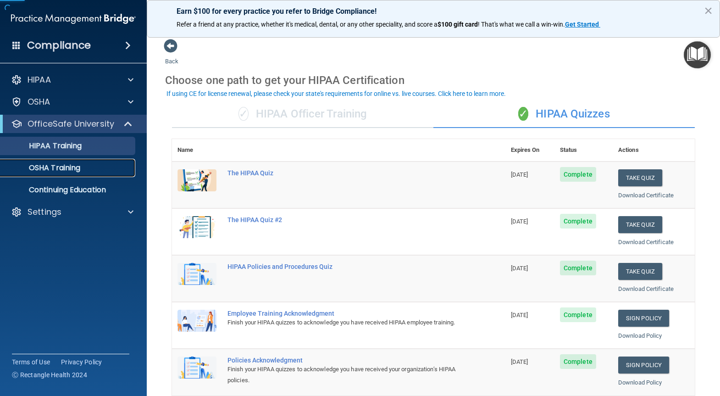
click at [84, 163] on div "OSHA Training" at bounding box center [68, 167] width 125 height 9
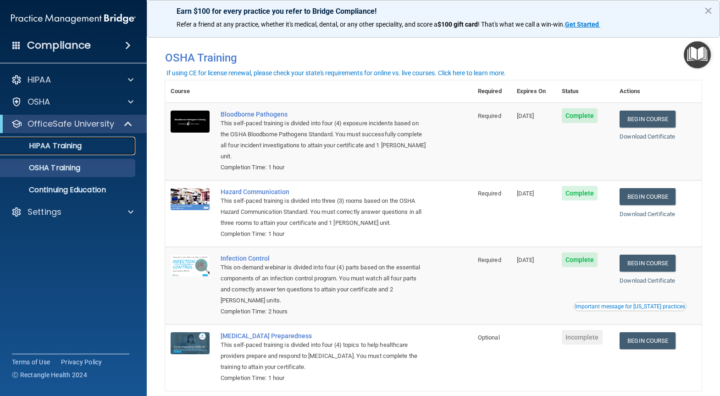
click at [76, 152] on link "HIPAA Training" at bounding box center [63, 146] width 144 height 18
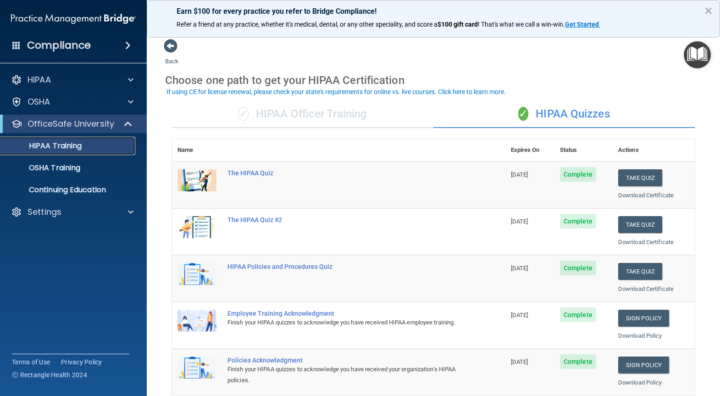
scroll to position [92, 0]
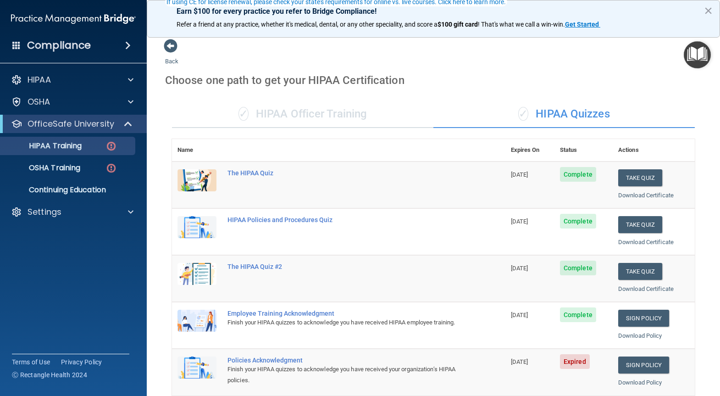
scroll to position [92, 0]
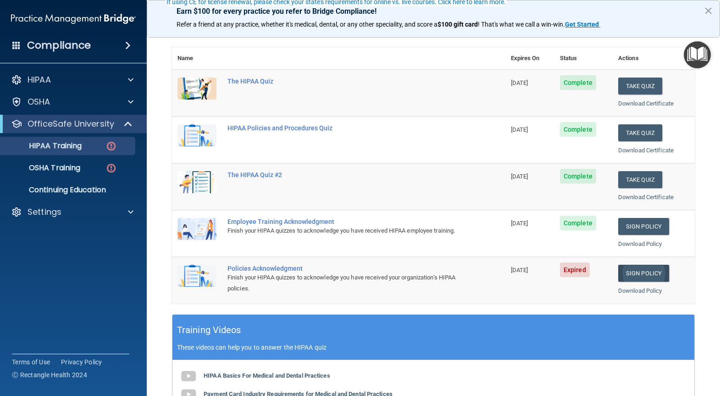
click at [633, 269] on link "Sign Policy" at bounding box center [643, 273] width 51 height 17
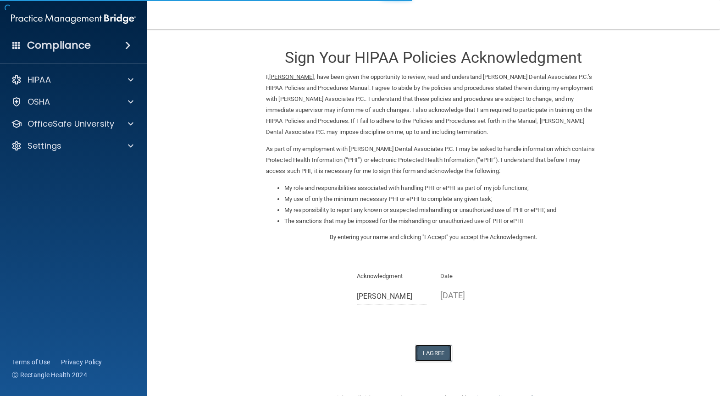
click at [446, 350] on button "I Agree" at bounding box center [433, 352] width 37 height 17
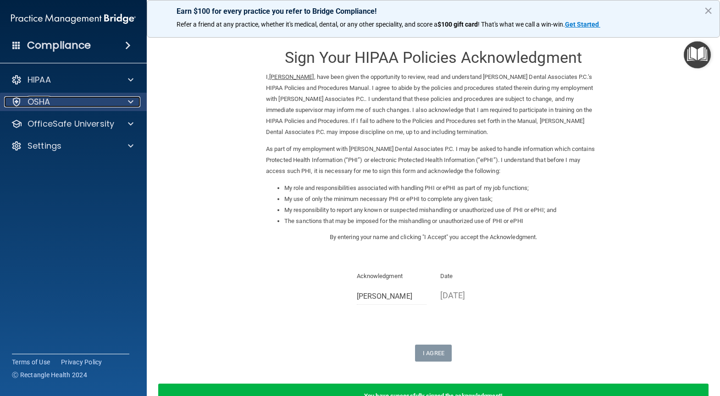
click at [77, 104] on div "OSHA" at bounding box center [61, 101] width 114 height 11
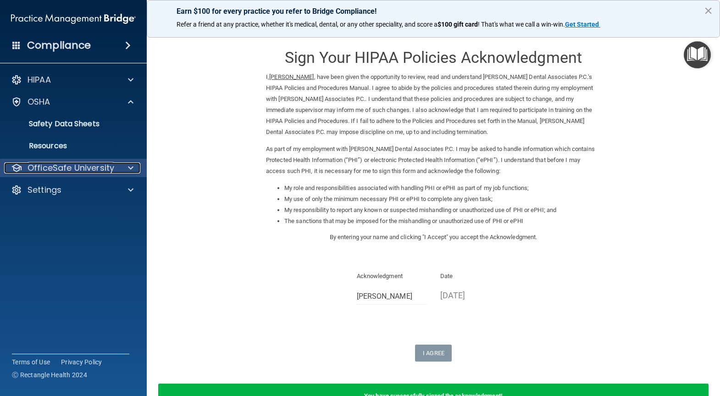
click at [90, 163] on p "OfficeSafe University" at bounding box center [71, 167] width 87 height 11
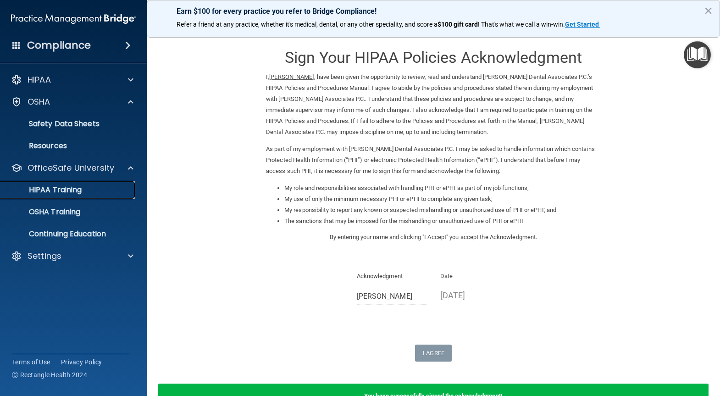
click at [90, 194] on link "HIPAA Training" at bounding box center [63, 190] width 144 height 18
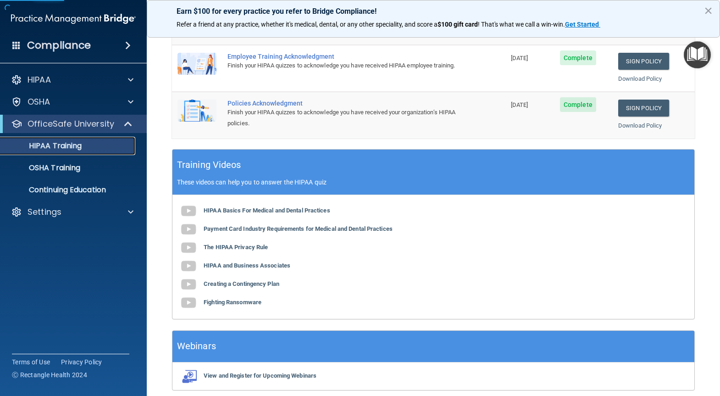
scroll to position [275, 0]
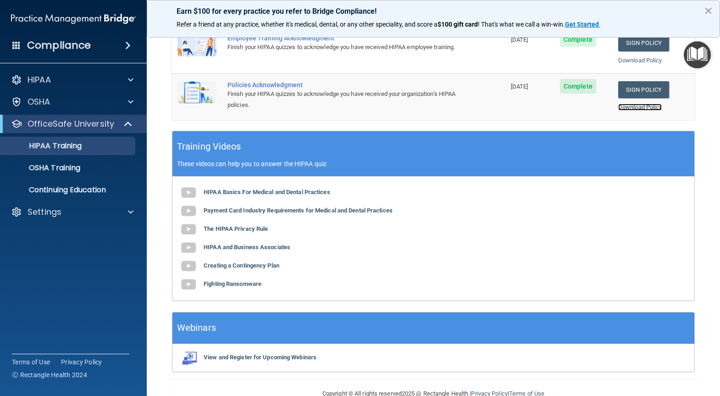
click at [629, 109] on link "Download Policy" at bounding box center [640, 107] width 44 height 7
